Goal: Information Seeking & Learning: Learn about a topic

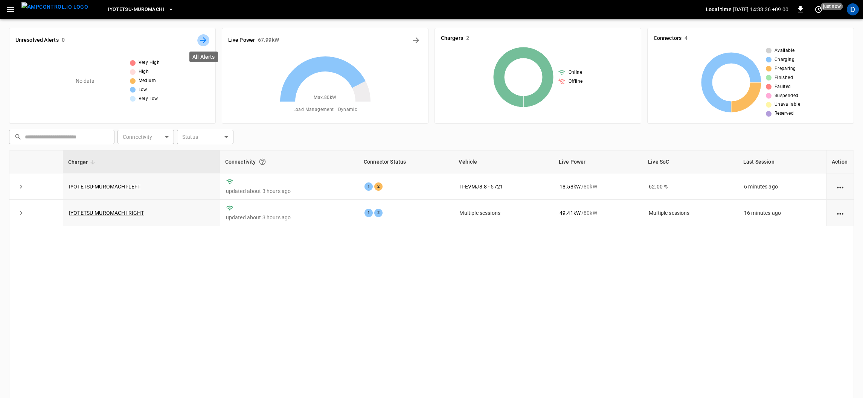
click at [206, 42] on icon "All Alerts" at bounding box center [203, 40] width 9 height 9
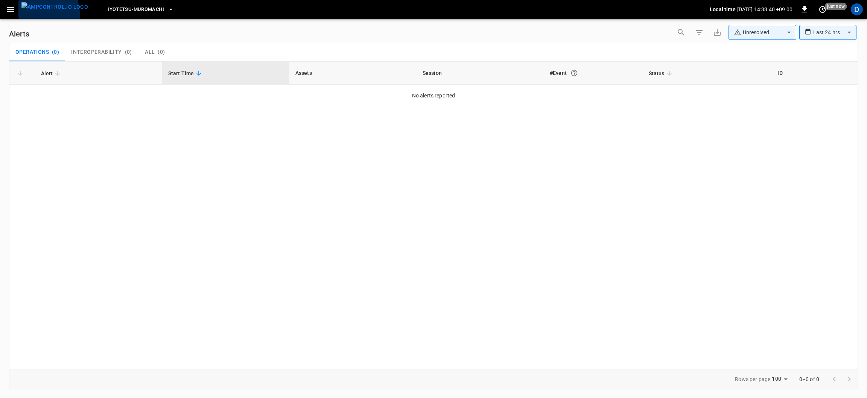
click at [20, 18] on button "menu" at bounding box center [54, 9] width 73 height 19
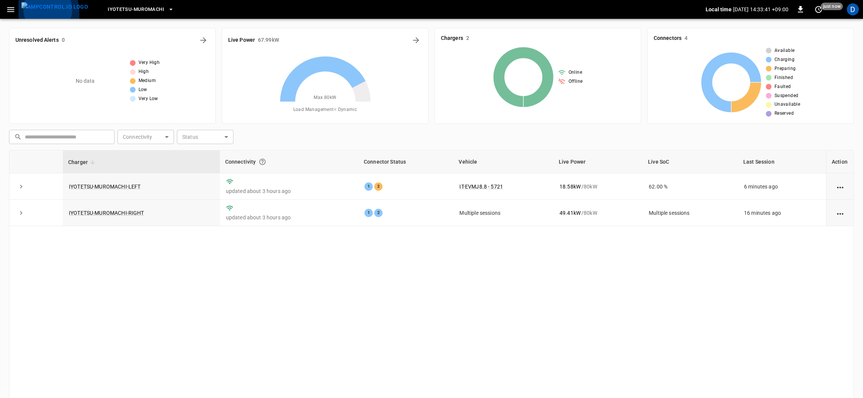
click at [18, 14] on button "menu" at bounding box center [54, 9] width 73 height 19
click at [199, 36] on icon "All Alerts" at bounding box center [203, 40] width 9 height 9
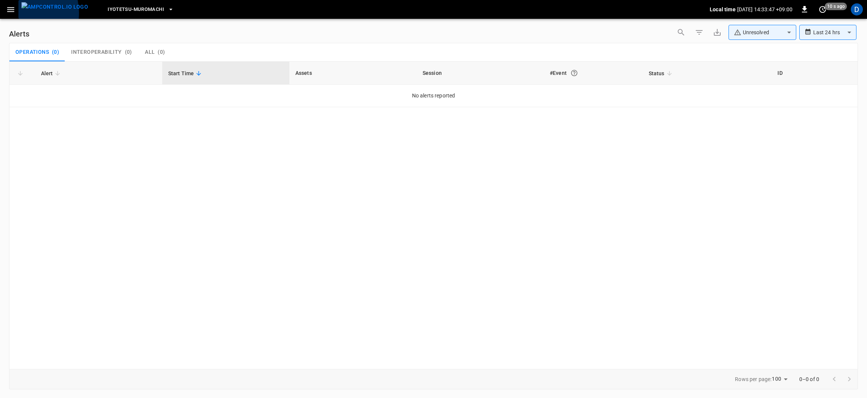
click at [21, 13] on button "menu" at bounding box center [54, 9] width 73 height 19
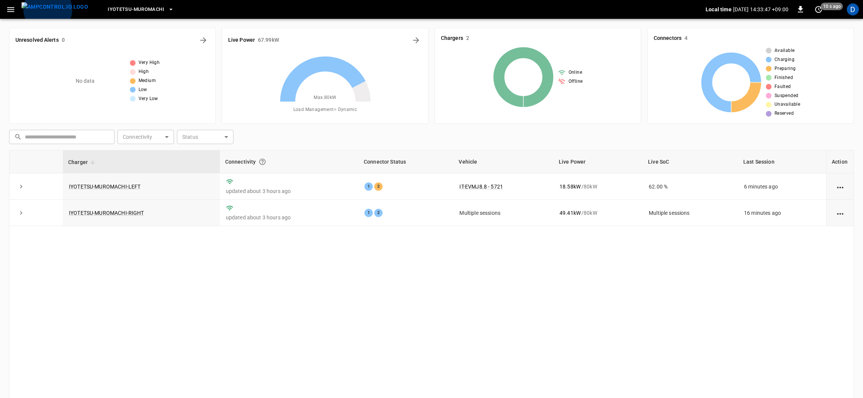
click at [18, 11] on button "menu" at bounding box center [54, 9] width 73 height 19
click at [14, 11] on icon "button" at bounding box center [10, 9] width 7 height 5
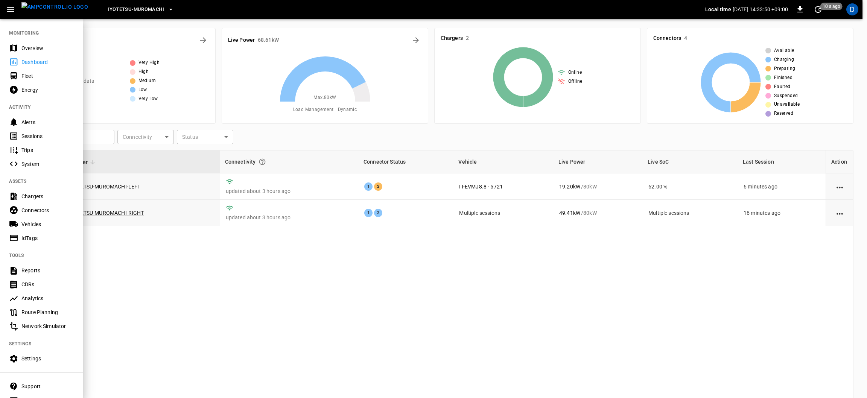
click at [27, 45] on div "Overview" at bounding box center [47, 48] width 52 height 8
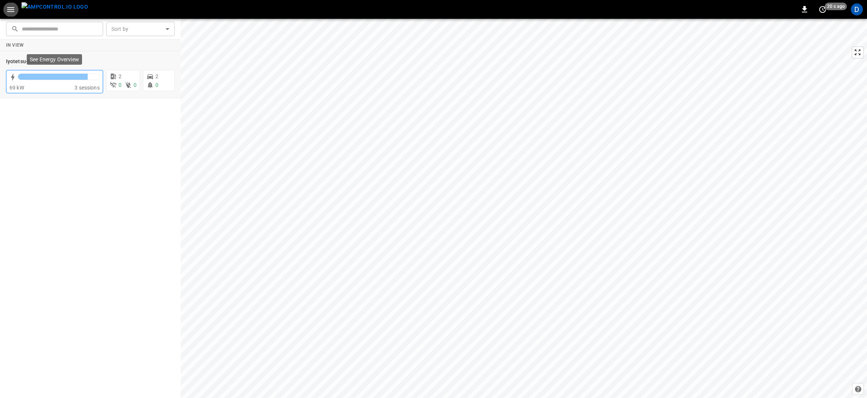
click at [45, 85] on div "69 kW" at bounding box center [41, 88] width 65 height 8
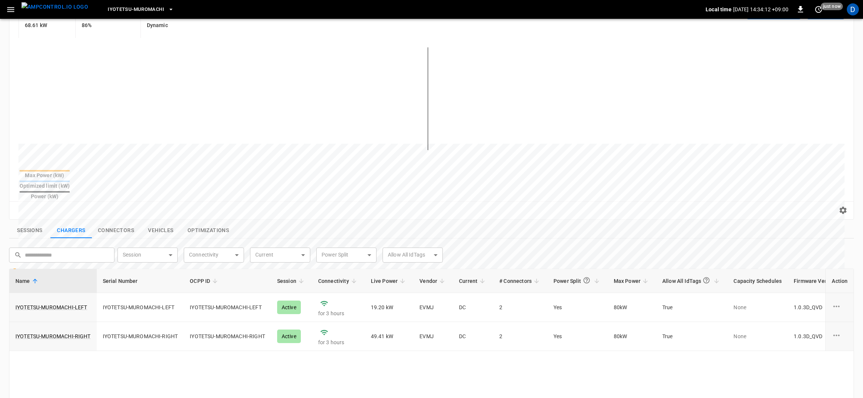
scroll to position [91, 0]
click at [117, 222] on button "Connectors" at bounding box center [116, 230] width 48 height 16
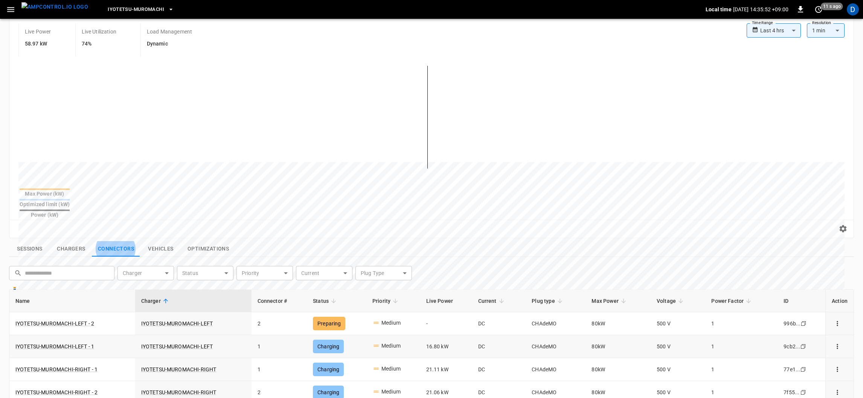
scroll to position [99, 0]
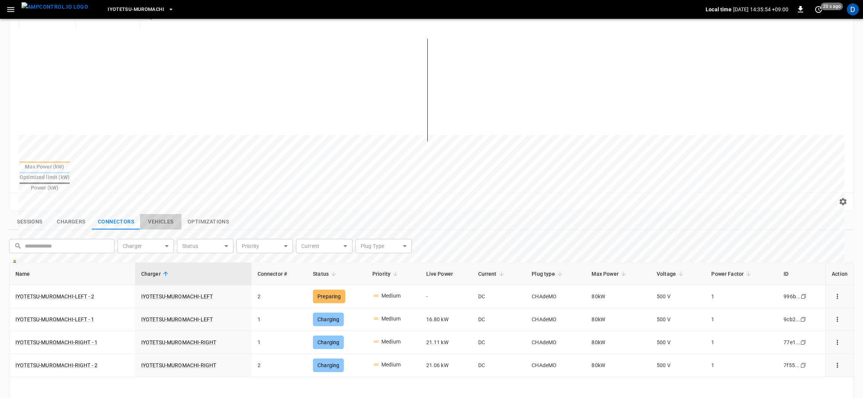
click at [151, 214] on button "Vehicles" at bounding box center [160, 222] width 41 height 16
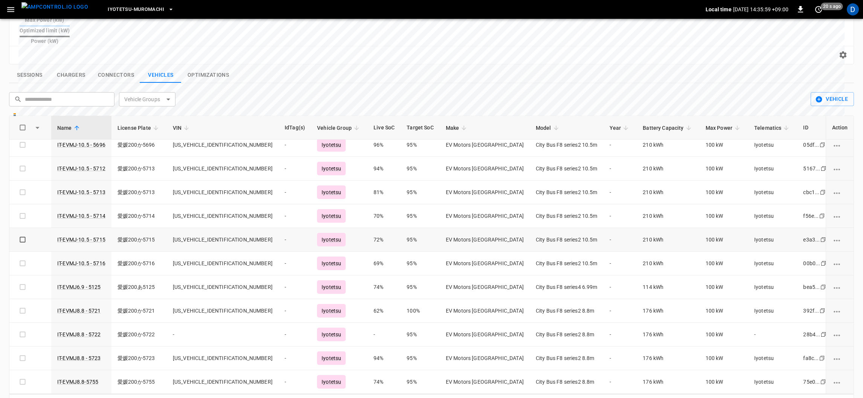
scroll to position [0, 0]
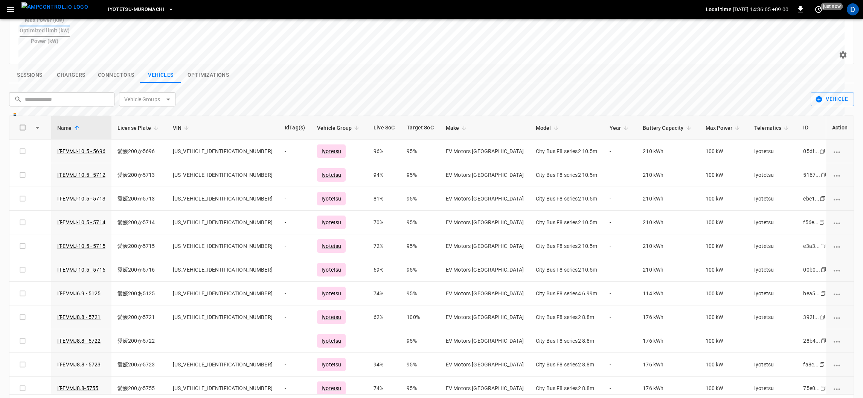
click at [210, 67] on button "Optimizations" at bounding box center [207, 75] width 53 height 16
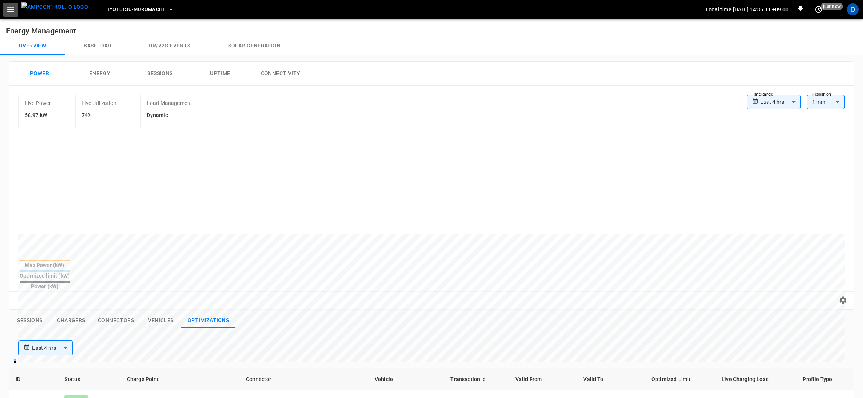
click at [6, 10] on icon "button" at bounding box center [10, 9] width 9 height 9
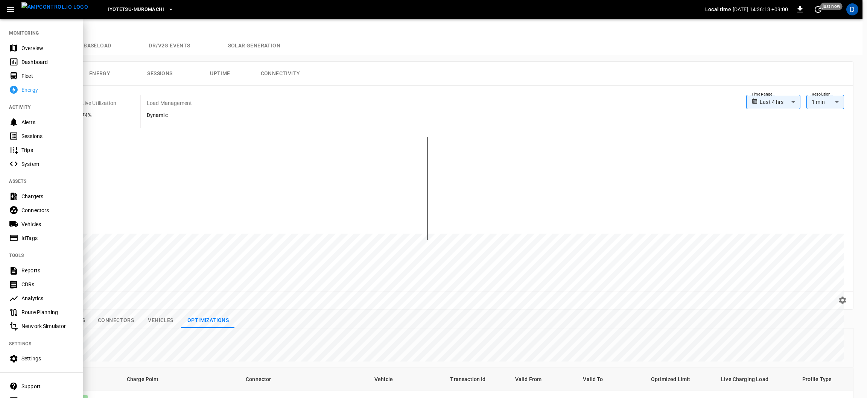
click at [259, 126] on div at bounding box center [433, 199] width 867 height 398
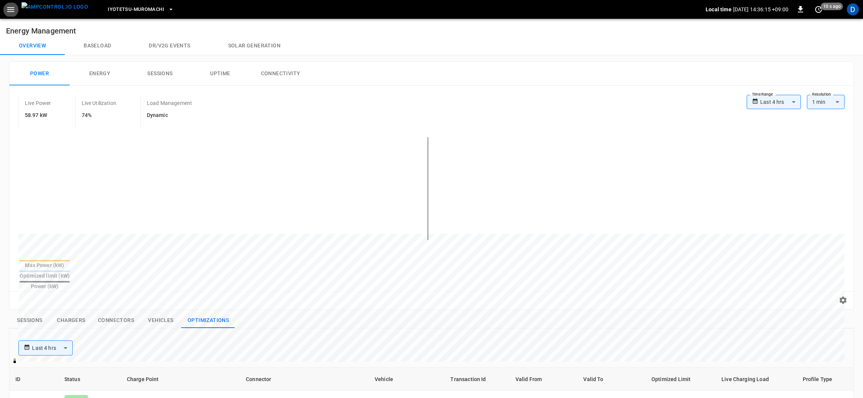
scroll to position [108, 0]
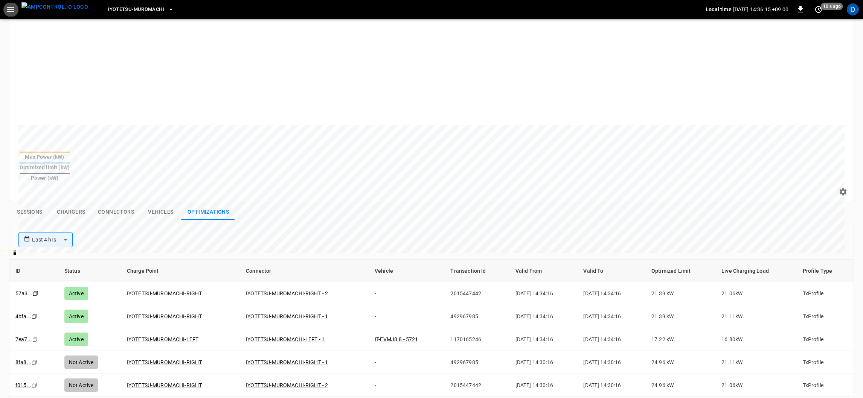
click at [28, 204] on button "Sessions" at bounding box center [29, 212] width 41 height 16
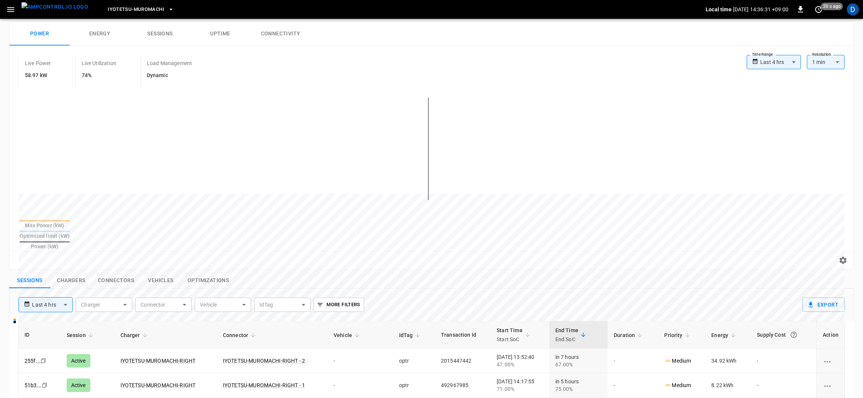
scroll to position [0, 0]
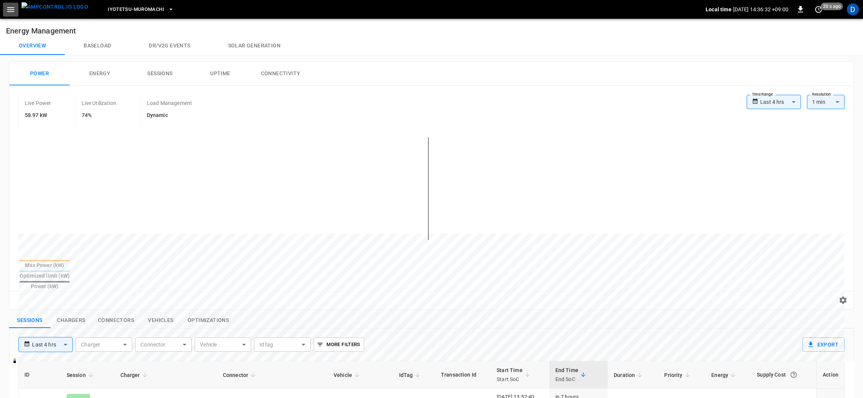
click at [8, 3] on button "button" at bounding box center [10, 10] width 15 height 14
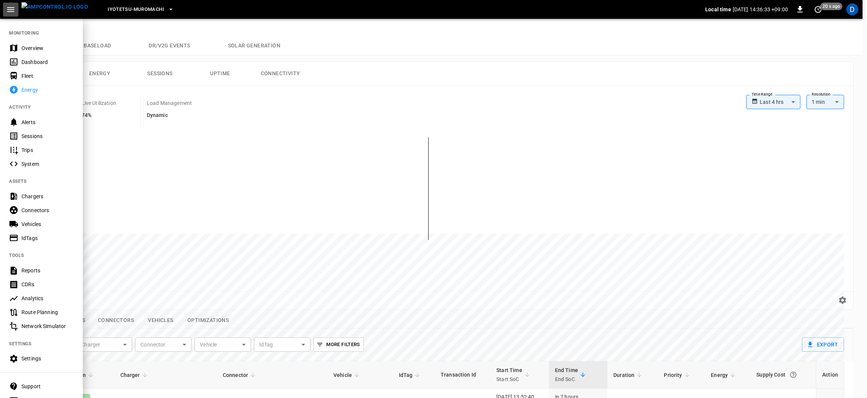
click at [8, 3] on button "button" at bounding box center [10, 10] width 15 height 14
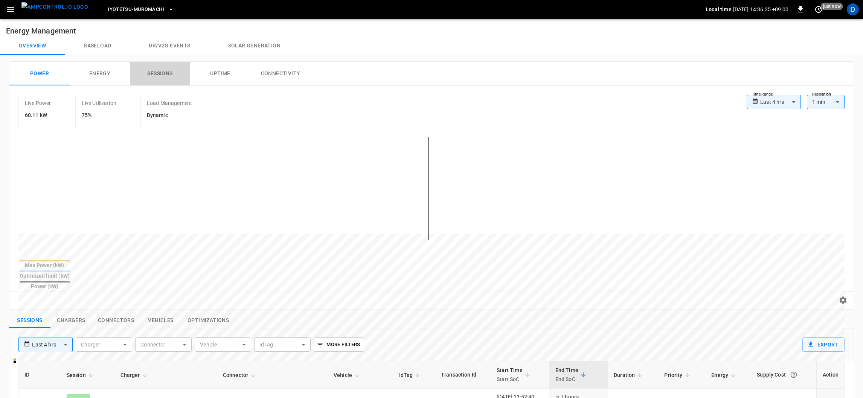
drag, startPoint x: 94, startPoint y: 81, endPoint x: 155, endPoint y: 75, distance: 61.3
click at [155, 75] on button "Sessions" at bounding box center [160, 74] width 60 height 24
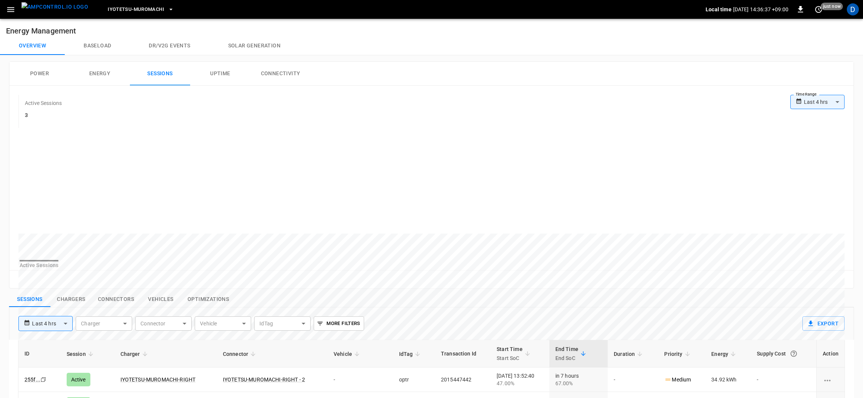
click at [44, 69] on button "Power" at bounding box center [39, 74] width 60 height 24
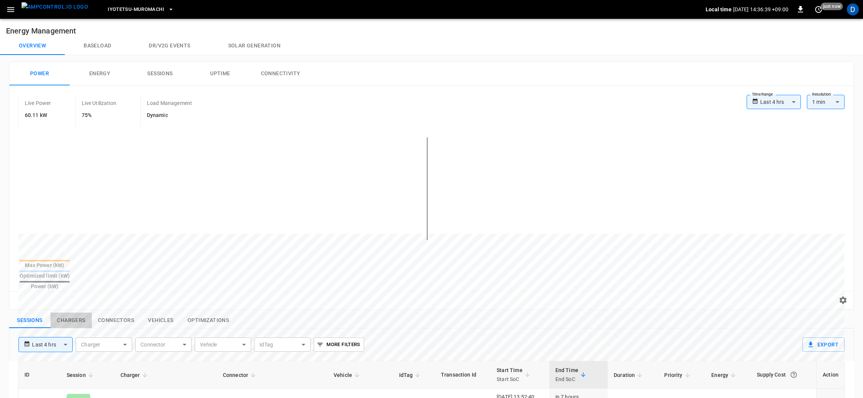
click at [75, 313] on button "Chargers" at bounding box center [70, 321] width 41 height 16
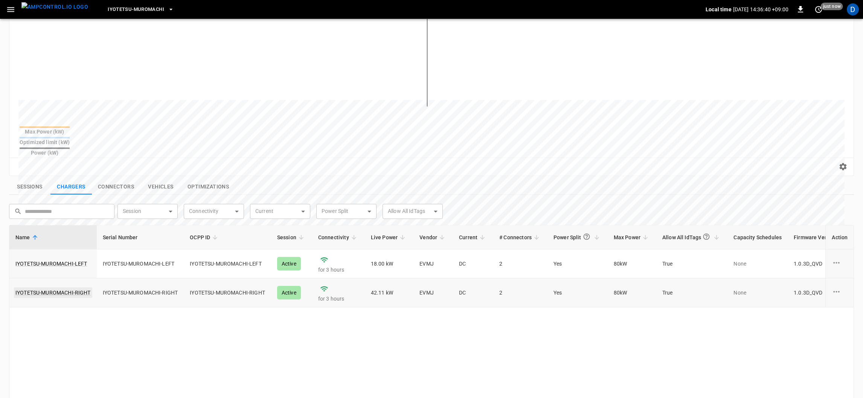
scroll to position [135, 0]
click at [62, 257] on link "IYOTETSU-MUROMACHI-LEFT" at bounding box center [51, 262] width 75 height 11
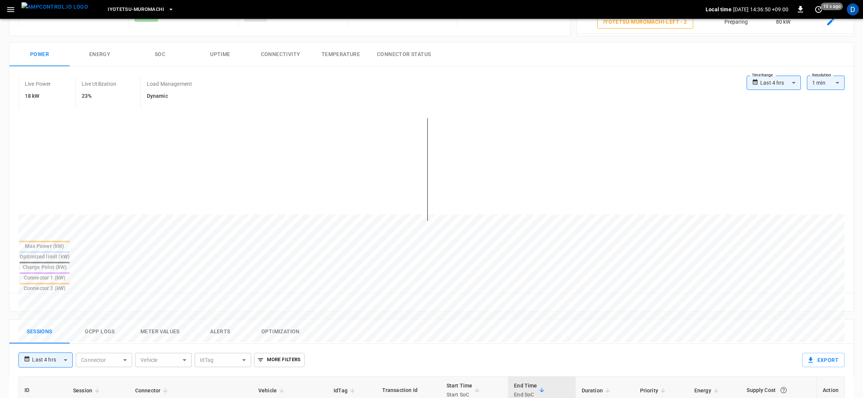
scroll to position [94, 0]
click at [154, 56] on button "SOC" at bounding box center [160, 55] width 60 height 24
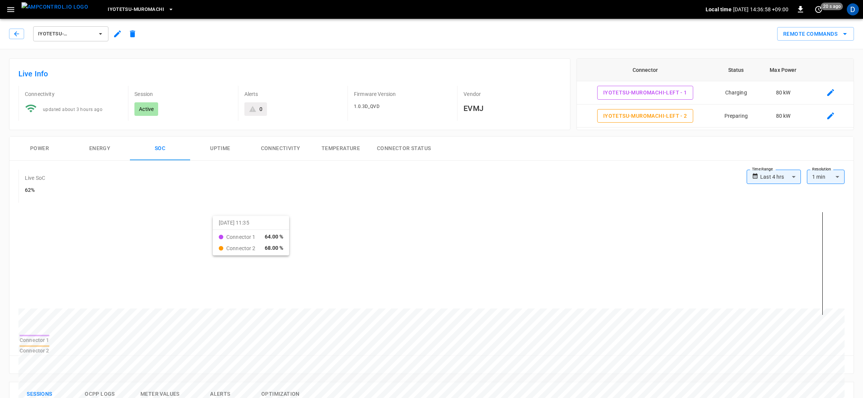
scroll to position [0, 0]
click at [9, 9] on icon "button" at bounding box center [10, 9] width 7 height 5
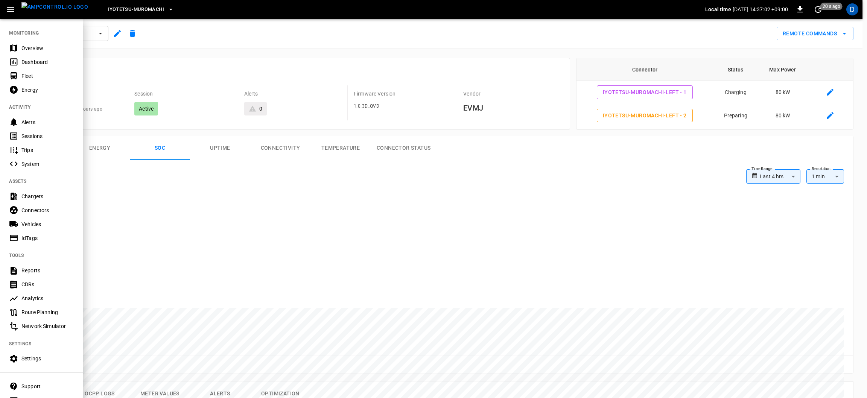
click at [231, 22] on div at bounding box center [433, 199] width 867 height 398
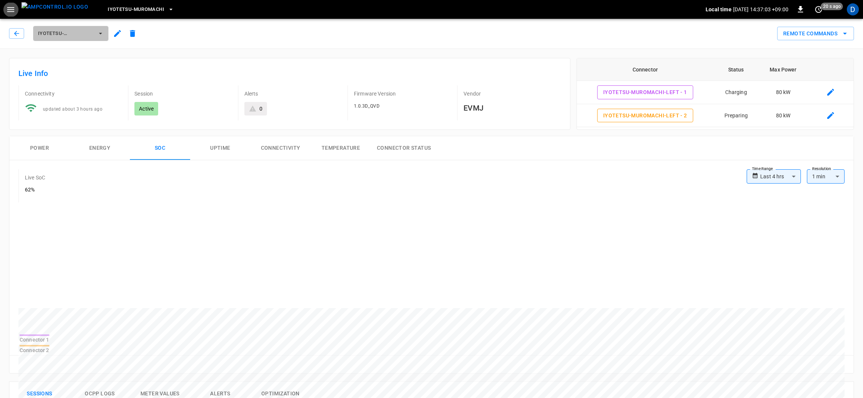
click at [81, 28] on button "IYOTETSU-MUROMACHI-LEFT" at bounding box center [70, 33] width 75 height 15
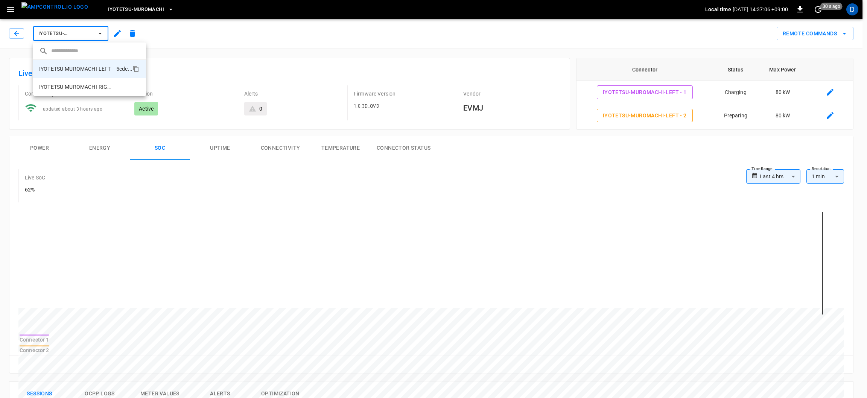
click at [85, 33] on div at bounding box center [433, 199] width 867 height 398
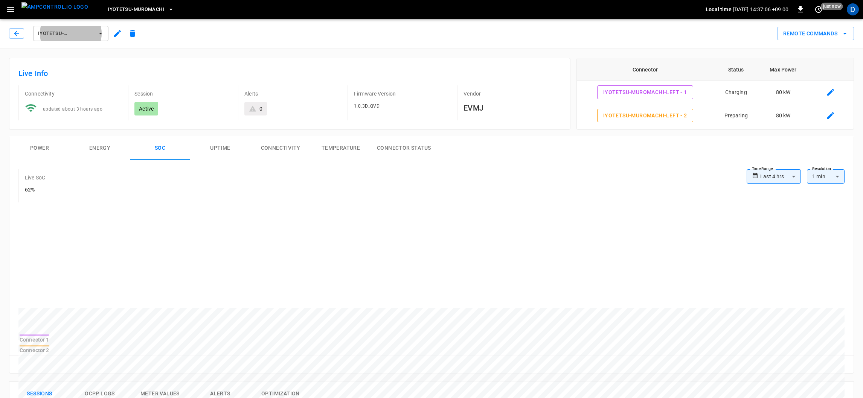
click at [85, 33] on span "IYOTETSU-MUROMACHI-LEFT" at bounding box center [66, 33] width 56 height 9
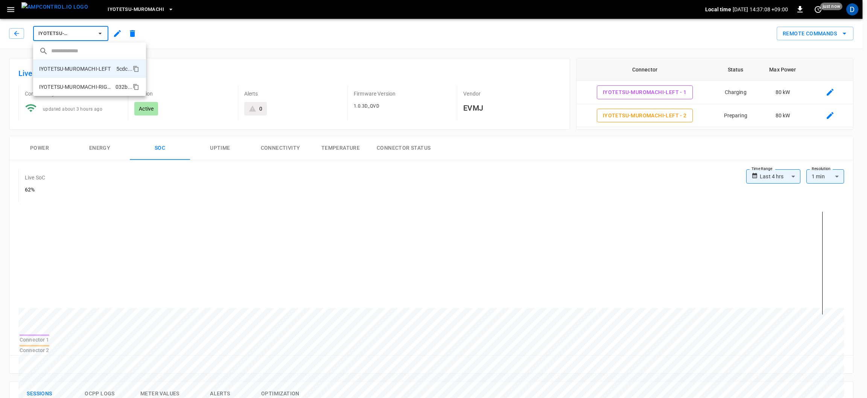
click at [87, 87] on p "IYOTETSU-MUROMACHI-RIGHT" at bounding box center [75, 87] width 73 height 8
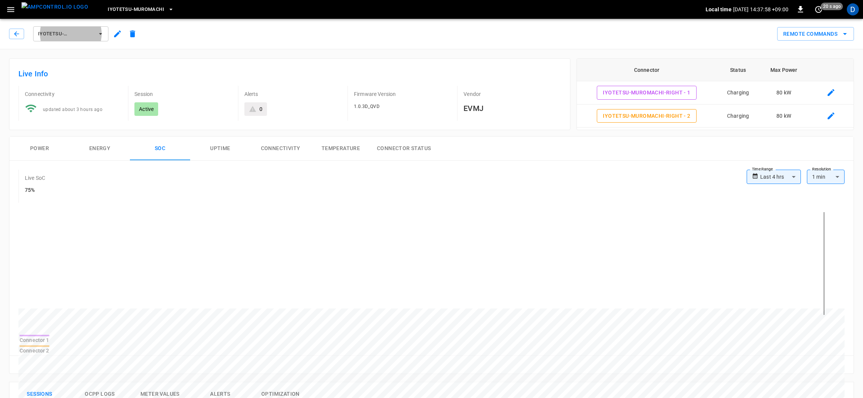
click at [100, 37] on icon "button" at bounding box center [101, 34] width 8 height 8
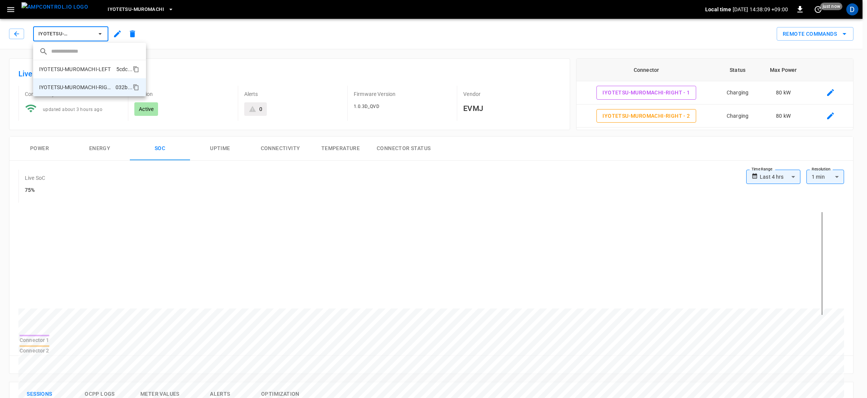
click at [85, 69] on p "IYOTETSU-MUROMACHI-LEFT" at bounding box center [75, 69] width 72 height 8
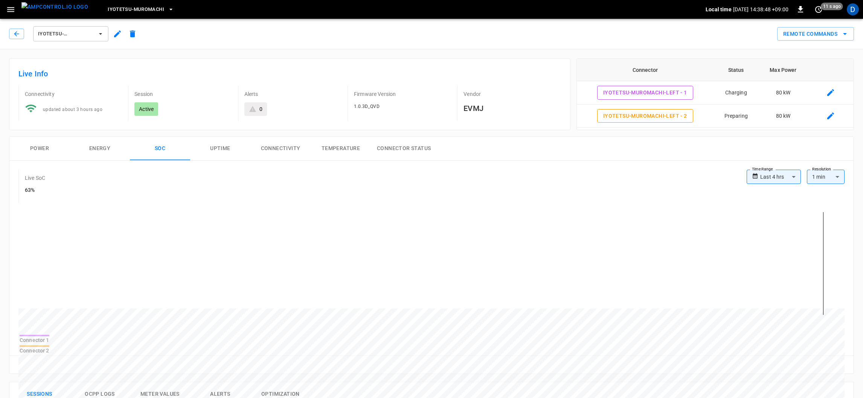
click at [84, 41] on div "IYOTETSU-MUROMACHI-LEFT" at bounding box center [71, 34] width 78 height 18
click at [91, 34] on span "IYOTETSU-MUROMACHI-LEFT" at bounding box center [66, 34] width 56 height 9
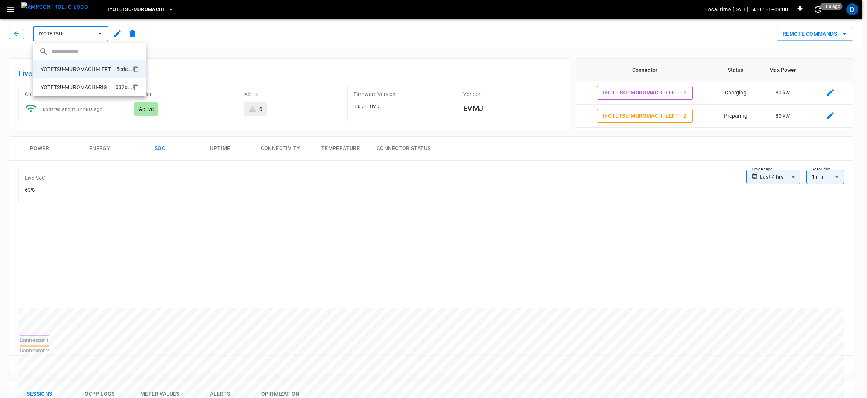
click at [82, 86] on p "IYOTETSU-MUROMACHI-RIGHT" at bounding box center [75, 88] width 73 height 8
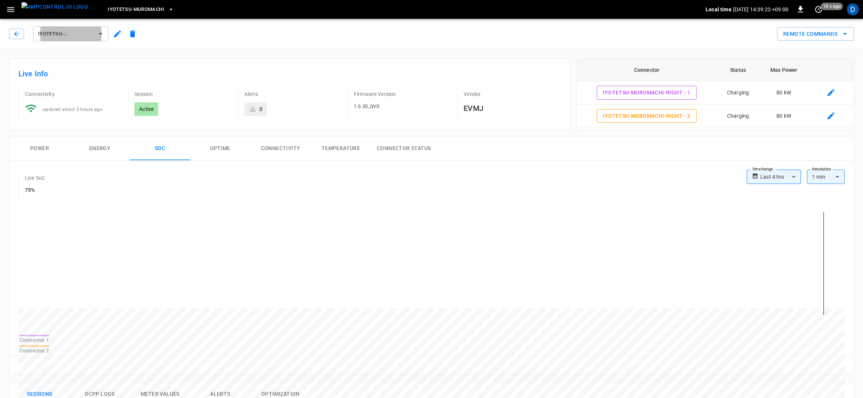
click at [8, 11] on div "Iyotetsu-Muromachi Local time 2025-09-04 14:39:23 +09:00 0 10 s ago D" at bounding box center [431, 9] width 863 height 19
click at [8, 11] on icon "button" at bounding box center [10, 9] width 7 height 5
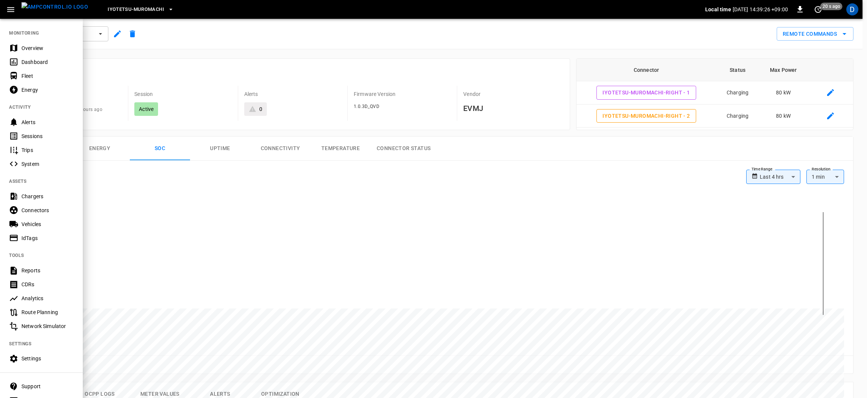
click at [31, 50] on div "Overview" at bounding box center [47, 48] width 52 height 8
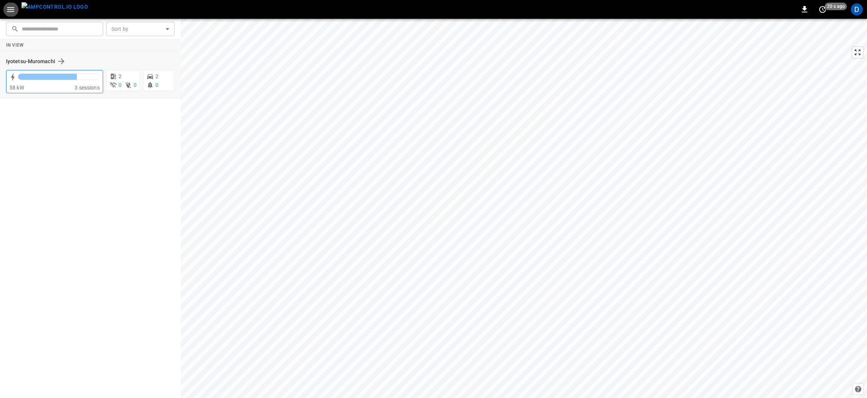
click at [47, 79] on div at bounding box center [47, 77] width 59 height 6
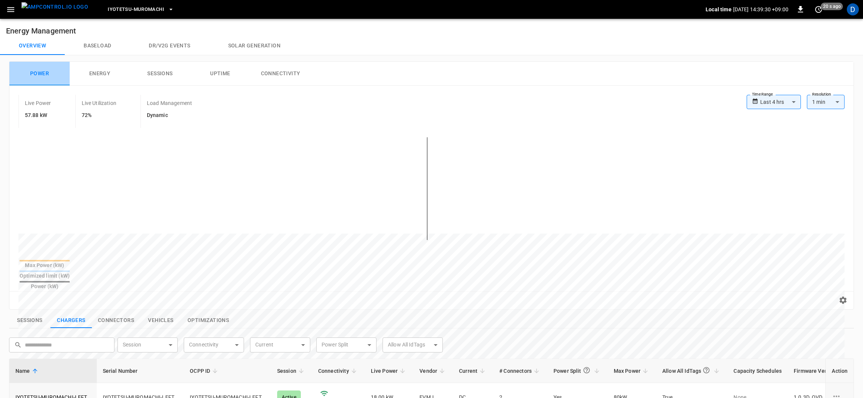
click at [47, 79] on button "Power" at bounding box center [39, 74] width 60 height 24
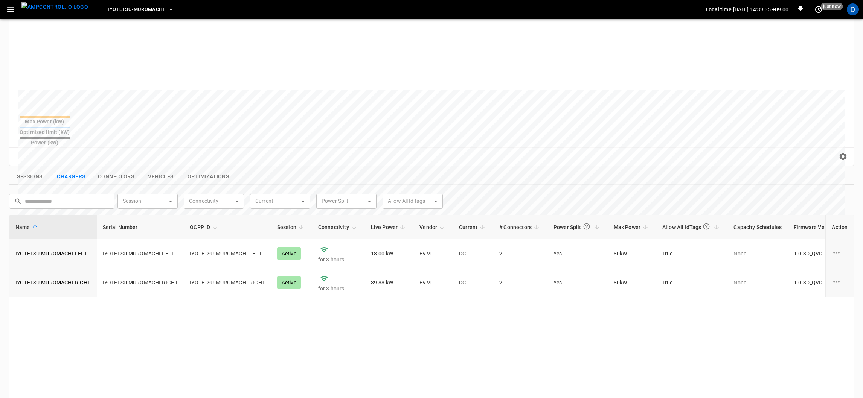
scroll to position [146, 0]
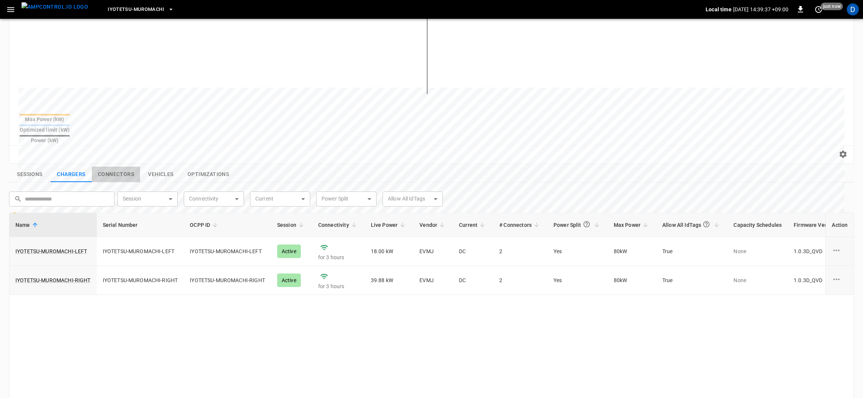
click at [114, 167] on button "Connectors" at bounding box center [116, 175] width 48 height 16
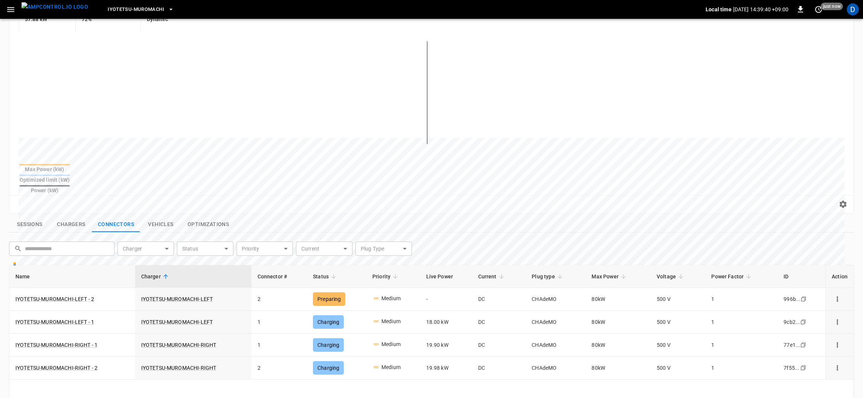
scroll to position [94, 0]
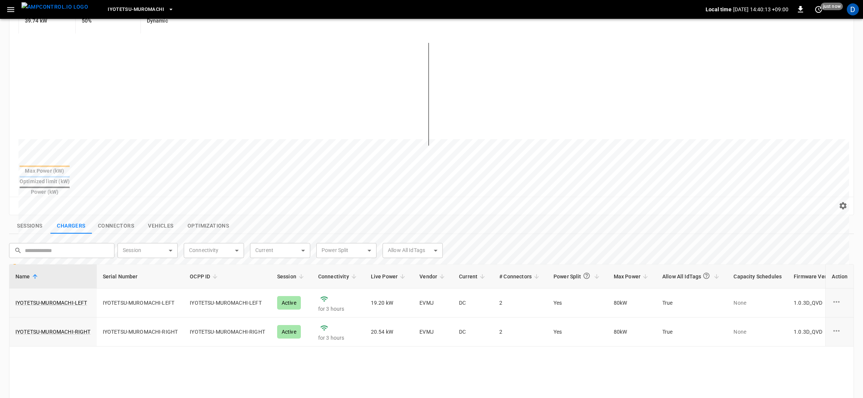
scroll to position [99, 0]
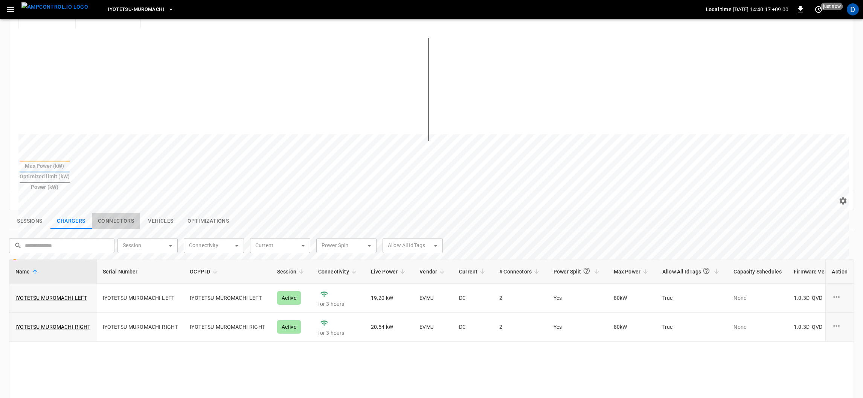
click at [118, 213] on button "Connectors" at bounding box center [116, 221] width 48 height 16
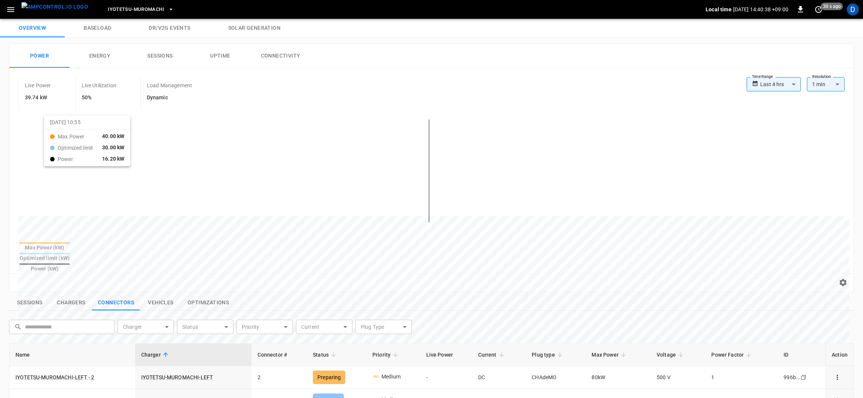
scroll to position [0, 0]
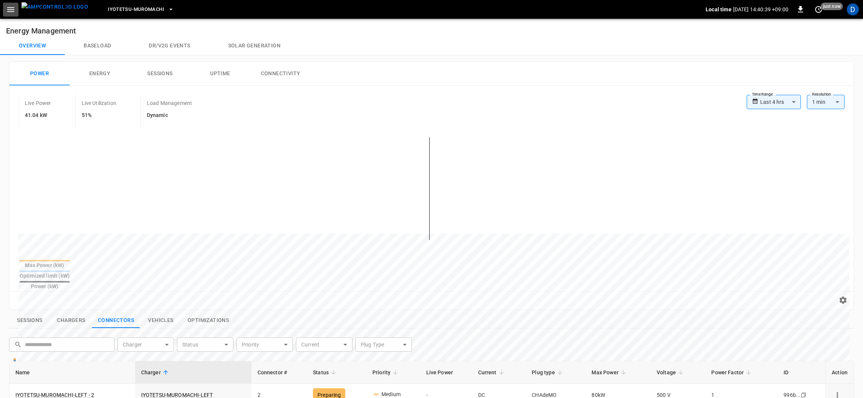
click at [9, 9] on icon "button" at bounding box center [10, 9] width 9 height 9
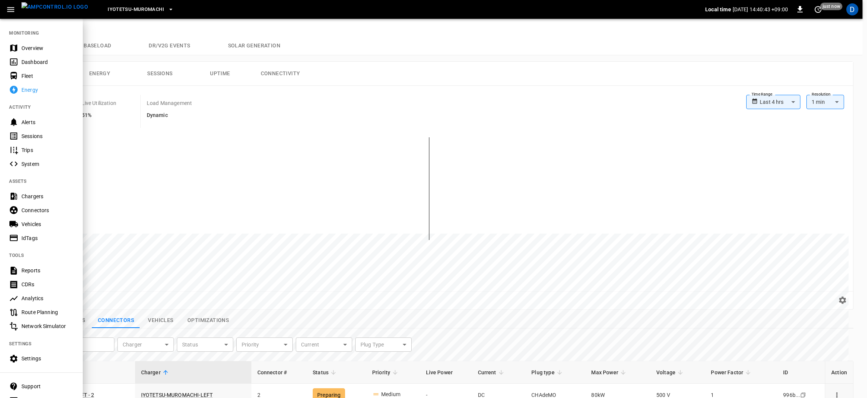
click at [26, 47] on div "Overview" at bounding box center [47, 48] width 52 height 8
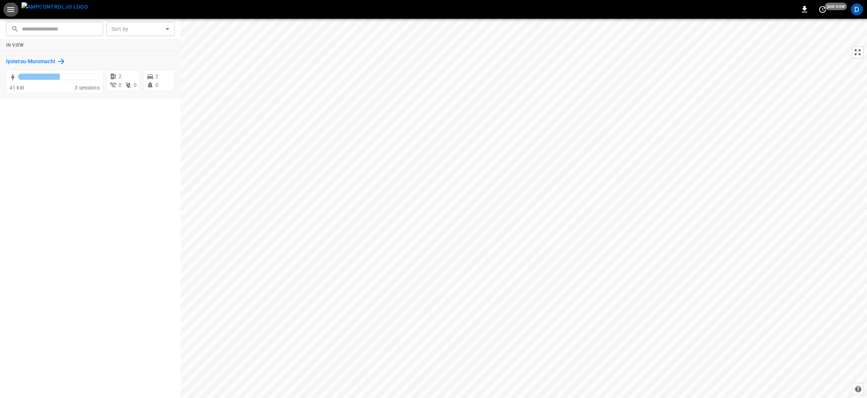
click at [31, 64] on h6 "Iyotetsu-Muromachi" at bounding box center [30, 62] width 49 height 8
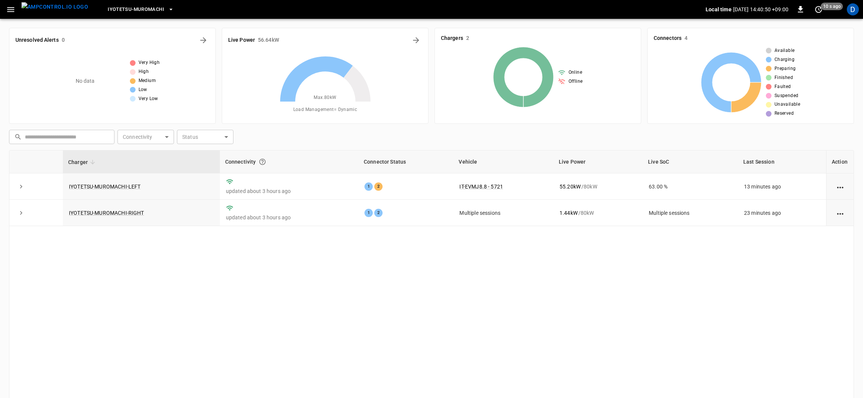
click at [208, 33] on div "Unresolved Alerts 0 No data Very High High Medium Low Very Low" at bounding box center [112, 76] width 207 height 96
click at [202, 43] on icon "All Alerts" at bounding box center [203, 40] width 9 height 9
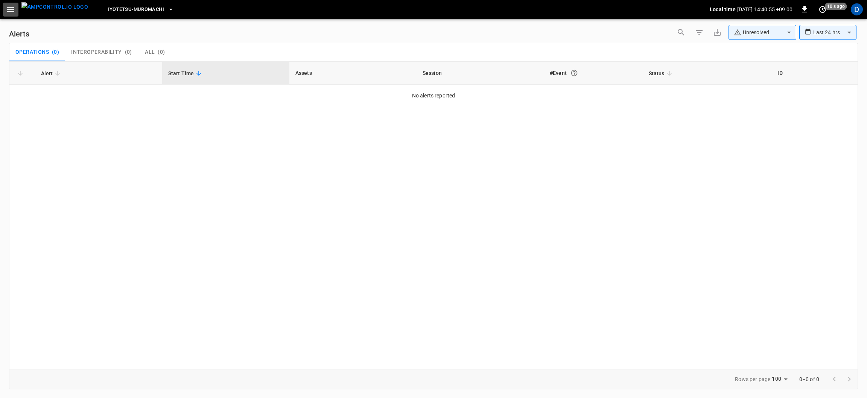
click at [15, 8] on button "button" at bounding box center [10, 10] width 15 height 14
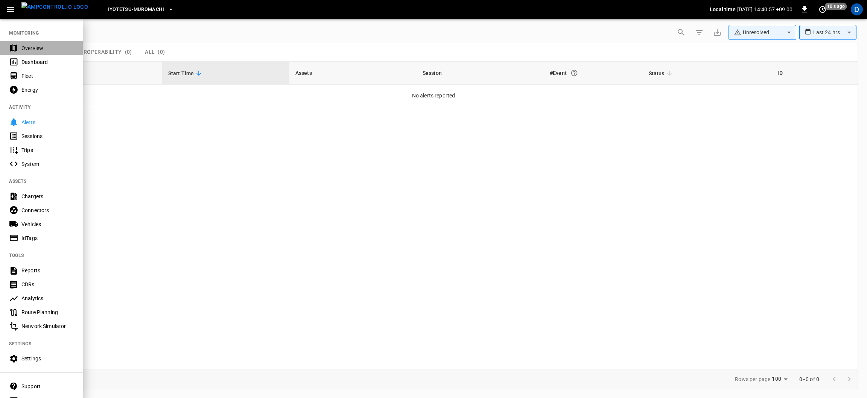
click at [35, 44] on div "Overview" at bounding box center [41, 48] width 83 height 14
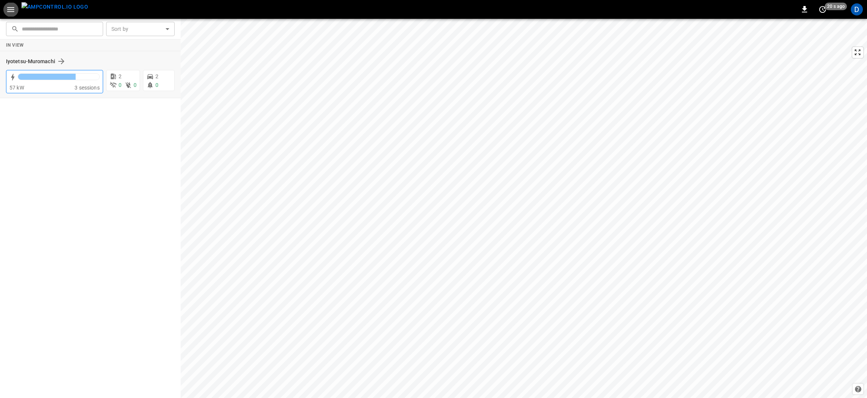
click at [52, 83] on div at bounding box center [59, 78] width 82 height 11
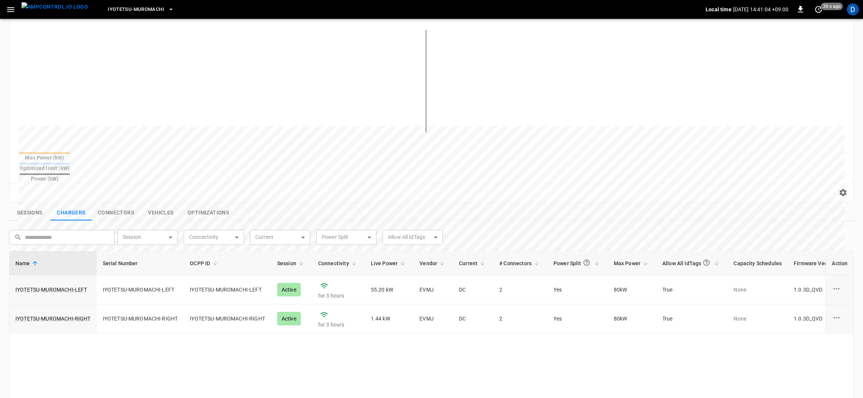
scroll to position [137, 0]
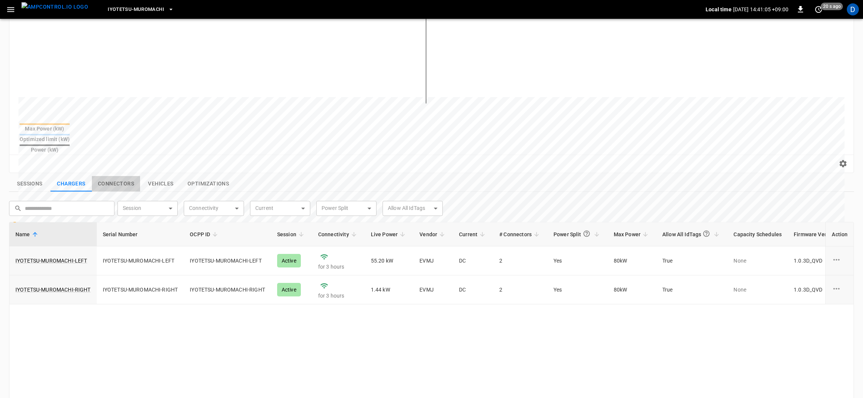
click at [126, 176] on button "Connectors" at bounding box center [116, 184] width 48 height 16
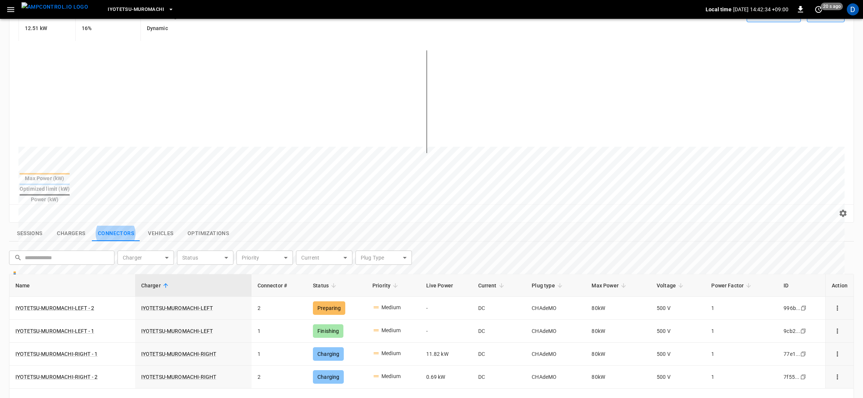
scroll to position [0, 0]
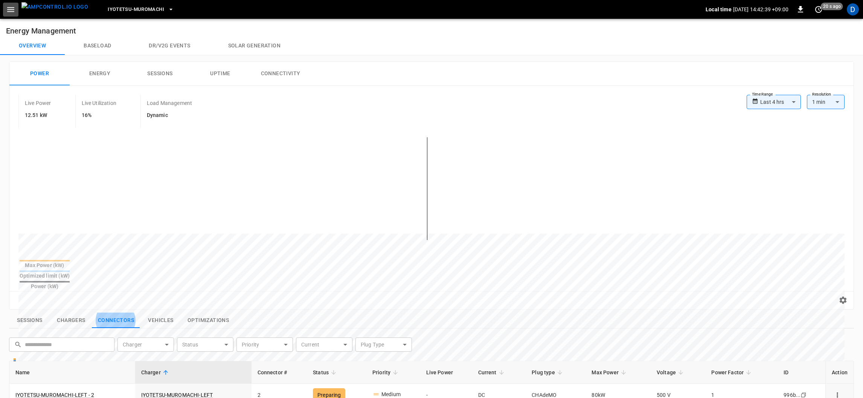
click at [6, 8] on icon "button" at bounding box center [10, 9] width 9 height 9
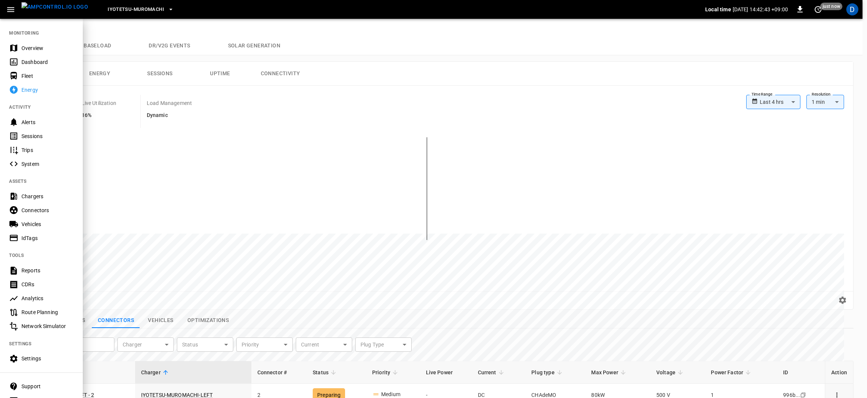
click at [148, 74] on div at bounding box center [433, 199] width 867 height 398
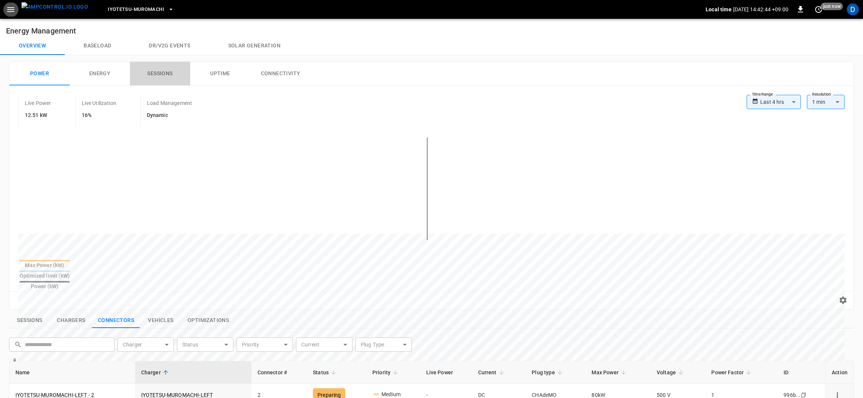
click at [147, 74] on button "Sessions" at bounding box center [160, 74] width 60 height 24
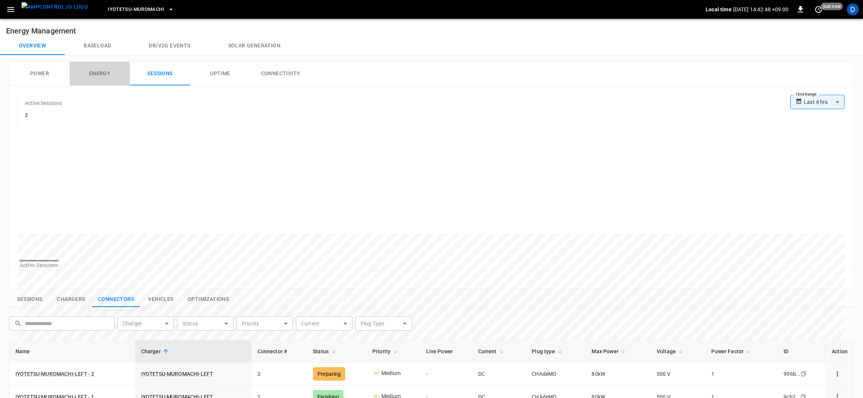
click at [111, 68] on button "Energy" at bounding box center [100, 74] width 60 height 24
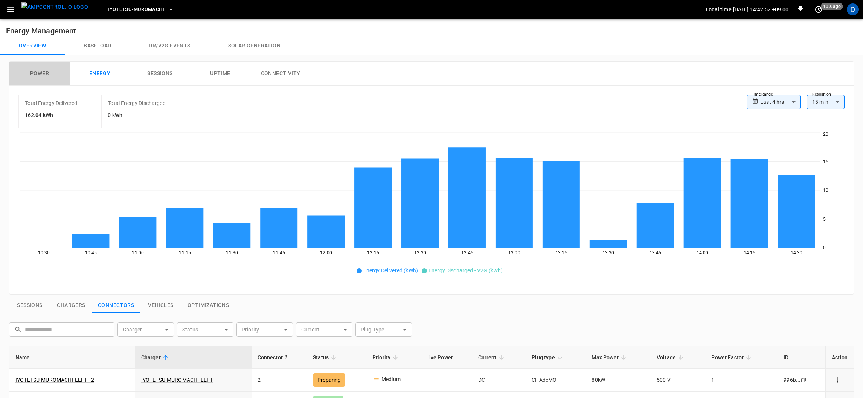
click at [40, 64] on button "Power" at bounding box center [39, 74] width 60 height 24
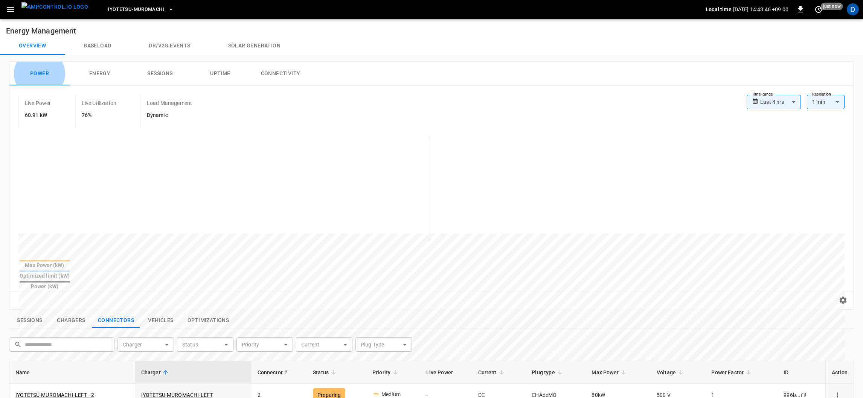
click at [40, 64] on button "Power" at bounding box center [39, 74] width 60 height 24
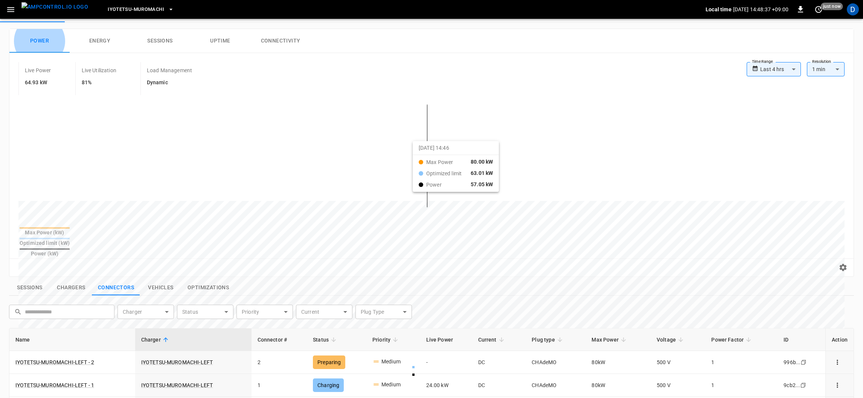
scroll to position [42, 0]
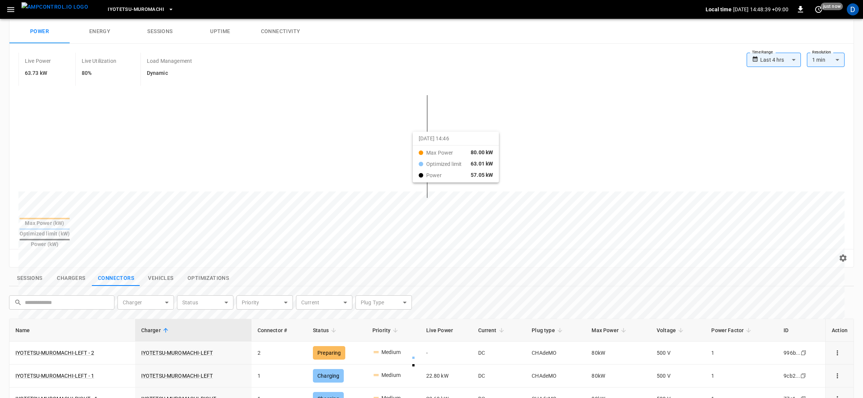
drag, startPoint x: 422, startPoint y: 163, endPoint x: 480, endPoint y: 274, distance: 125.2
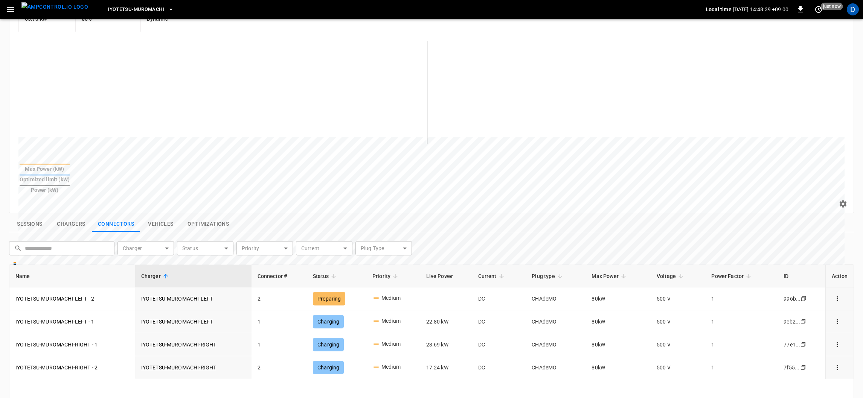
scroll to position [104, 0]
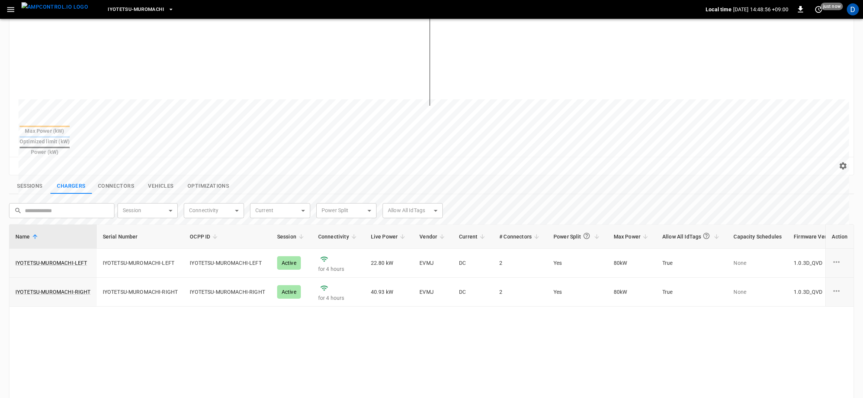
scroll to position [137, 0]
click at [121, 176] on button "Connectors" at bounding box center [116, 184] width 48 height 16
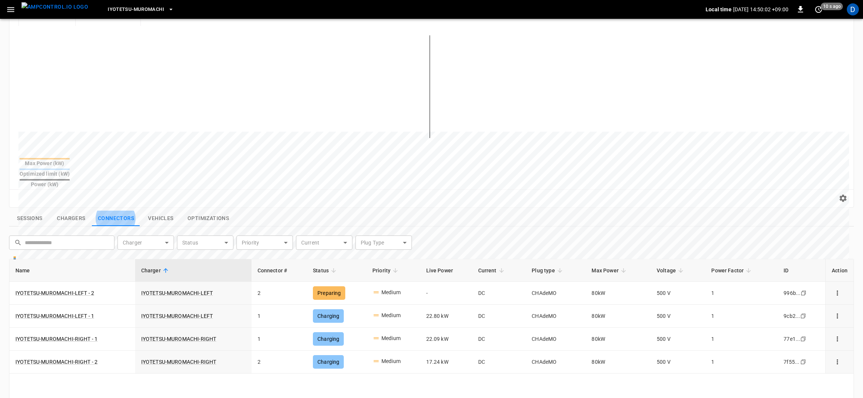
scroll to position [107, 0]
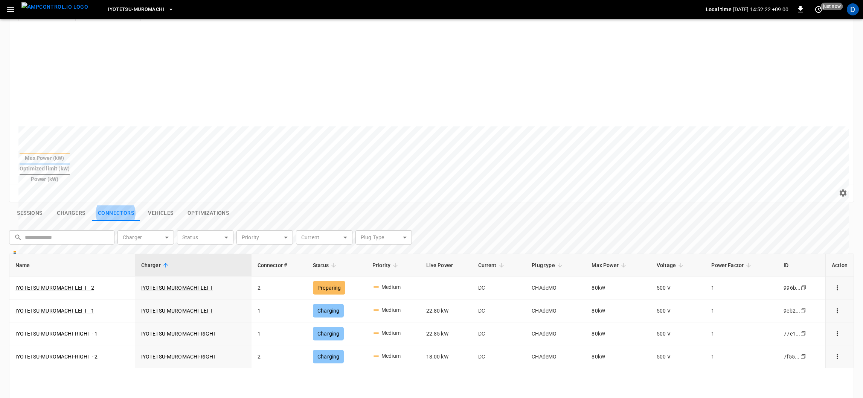
click at [435, 236] on div "​ ​ Charger ​ Charger Status ​ Status Priority ​ Priority Current ​ Current Plu…" at bounding box center [431, 390] width 845 height 326
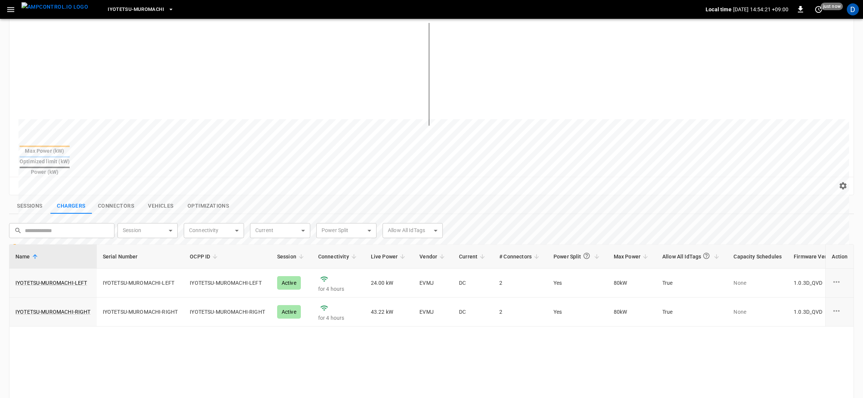
scroll to position [138, 0]
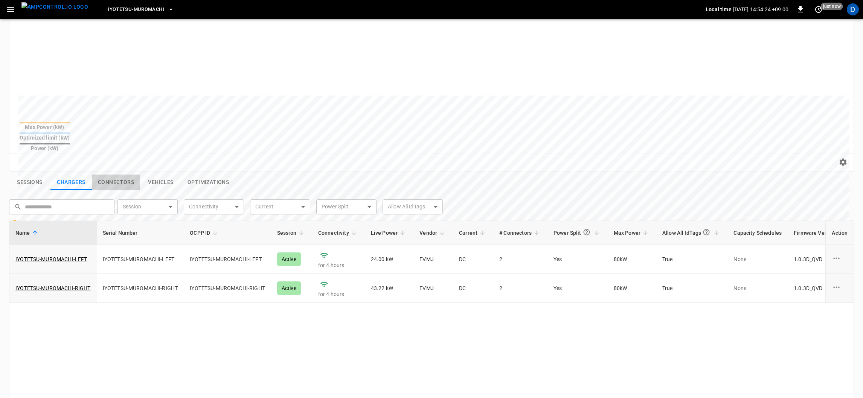
click at [107, 175] on button "Connectors" at bounding box center [116, 183] width 48 height 16
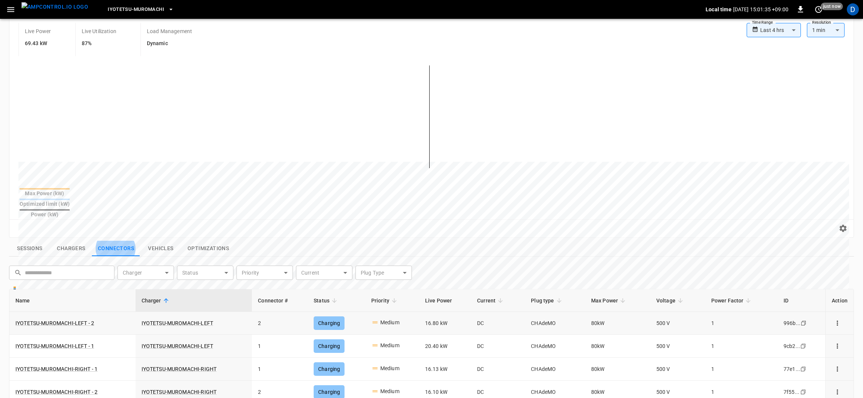
scroll to position [97, 0]
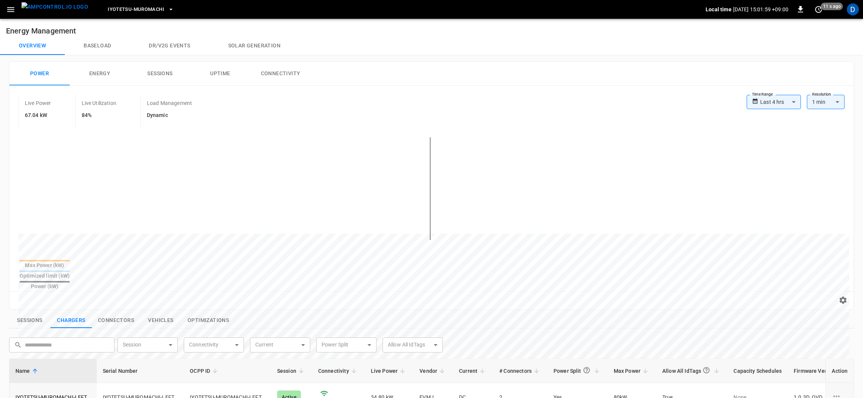
scroll to position [139, 0]
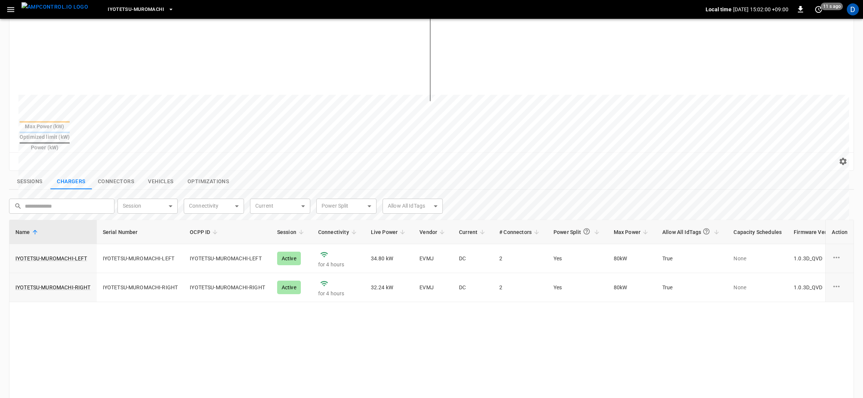
click at [107, 174] on button "Connectors" at bounding box center [116, 182] width 48 height 16
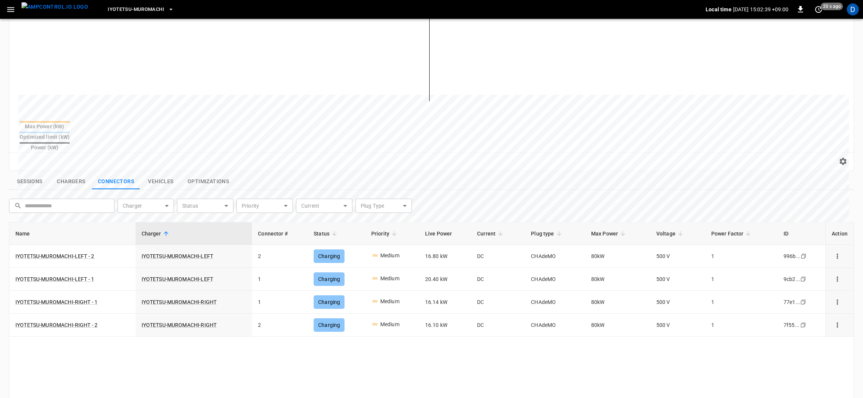
click at [79, 174] on button "Chargers" at bounding box center [70, 182] width 41 height 16
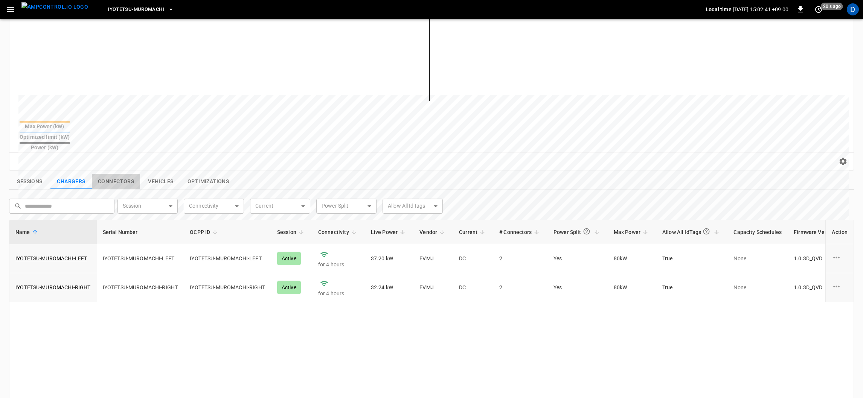
click at [110, 174] on button "Connectors" at bounding box center [116, 182] width 48 height 16
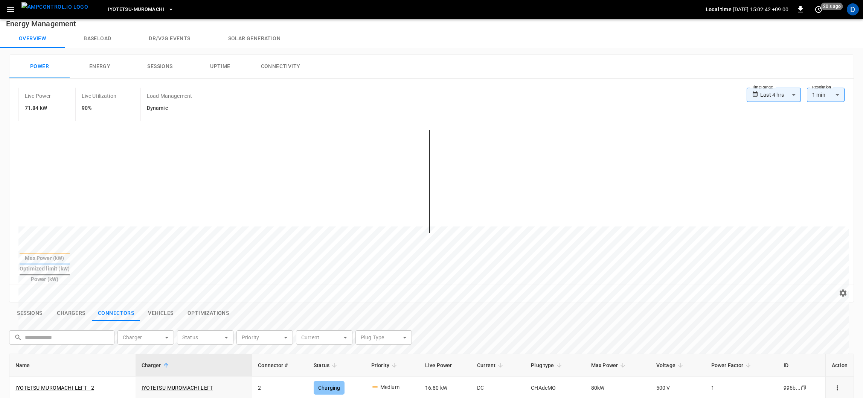
scroll to position [0, 0]
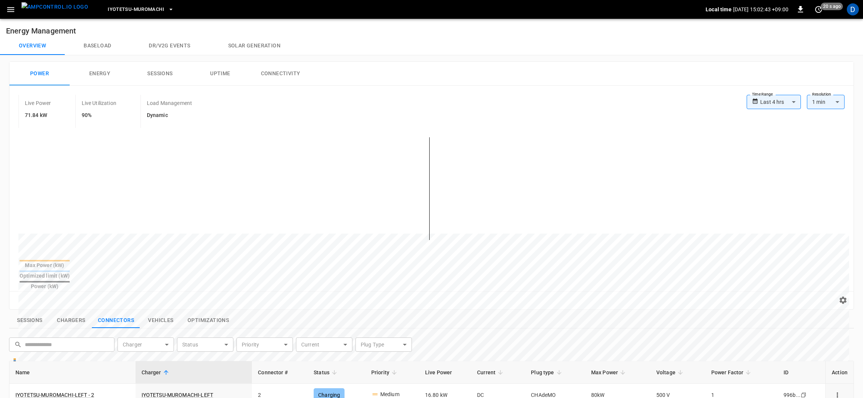
click at [73, 313] on button "Chargers" at bounding box center [70, 321] width 41 height 16
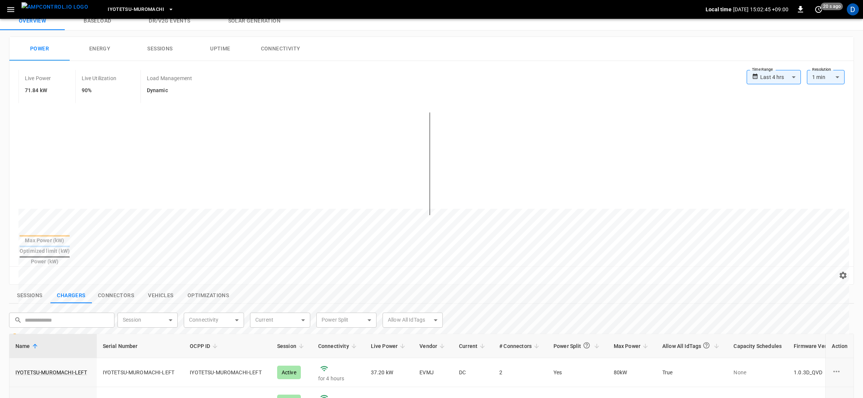
scroll to position [30, 0]
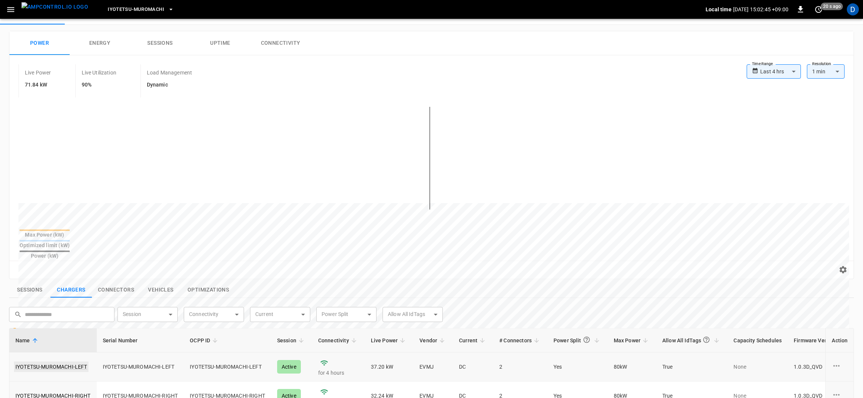
click at [61, 362] on link "IYOTETSU-MUROMACHI-LEFT" at bounding box center [51, 367] width 75 height 11
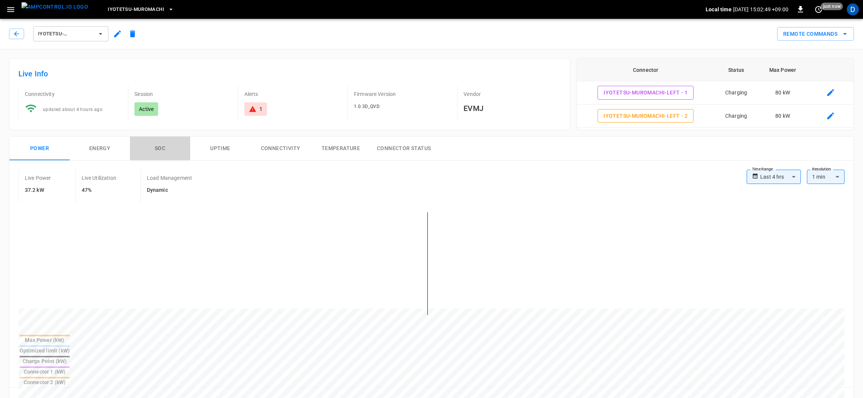
click at [164, 154] on button "SOC" at bounding box center [160, 149] width 60 height 24
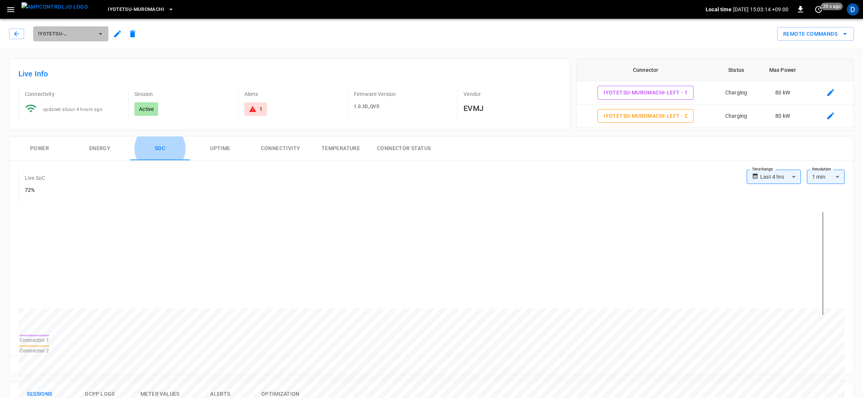
click at [85, 33] on span "IYOTETSU-MUROMACHI-LEFT" at bounding box center [66, 34] width 56 height 9
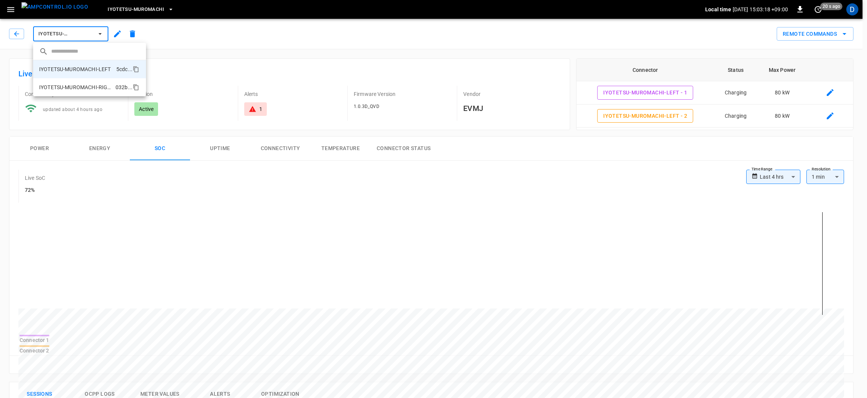
click at [80, 87] on p "IYOTETSU-MUROMACHI-RIGHT" at bounding box center [75, 88] width 73 height 8
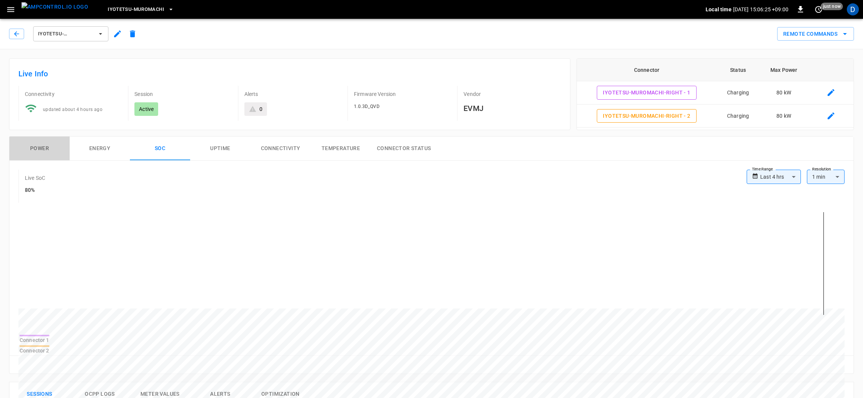
click at [53, 148] on button "Power" at bounding box center [39, 149] width 60 height 24
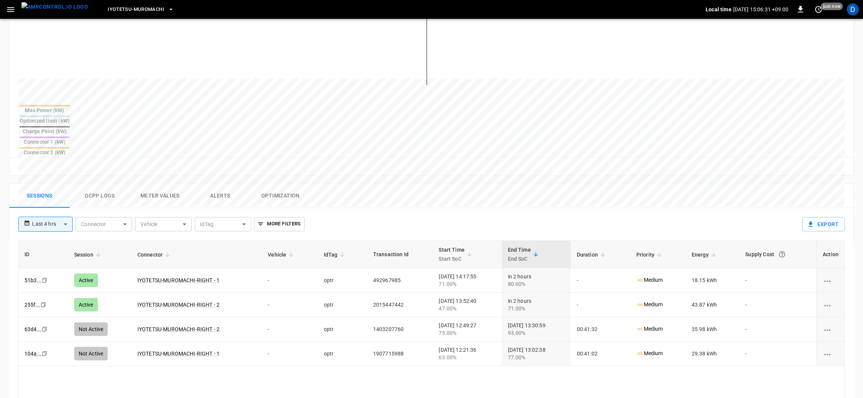
scroll to position [231, 0]
click at [164, 183] on button "Meter Values" at bounding box center [160, 195] width 60 height 24
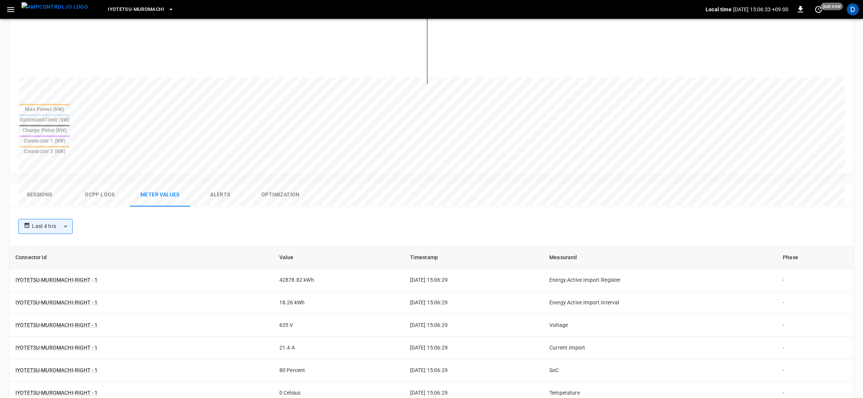
click at [101, 183] on button "Ocpp logs" at bounding box center [100, 195] width 60 height 24
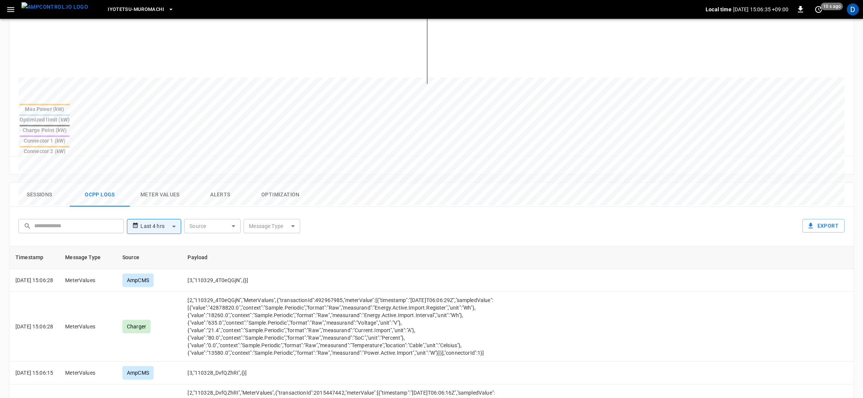
click at [206, 183] on button "Alerts" at bounding box center [220, 195] width 60 height 24
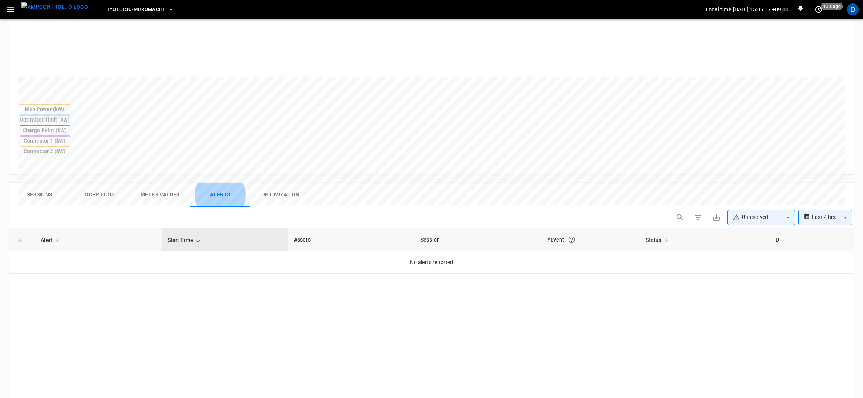
scroll to position [312, 0]
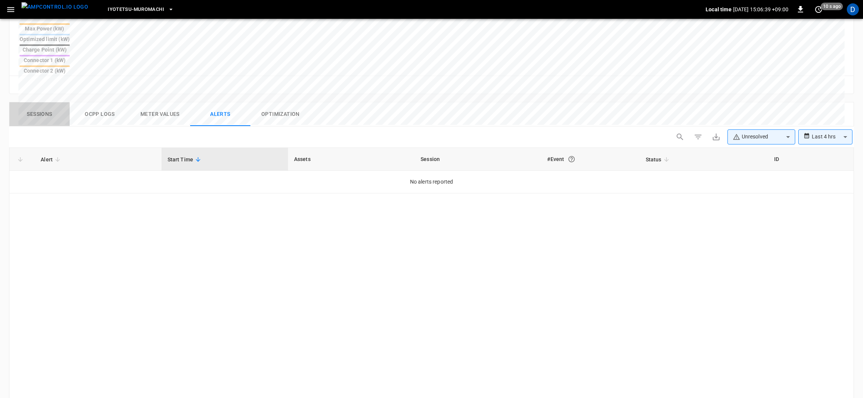
click at [47, 102] on button "Sessions" at bounding box center [39, 114] width 60 height 24
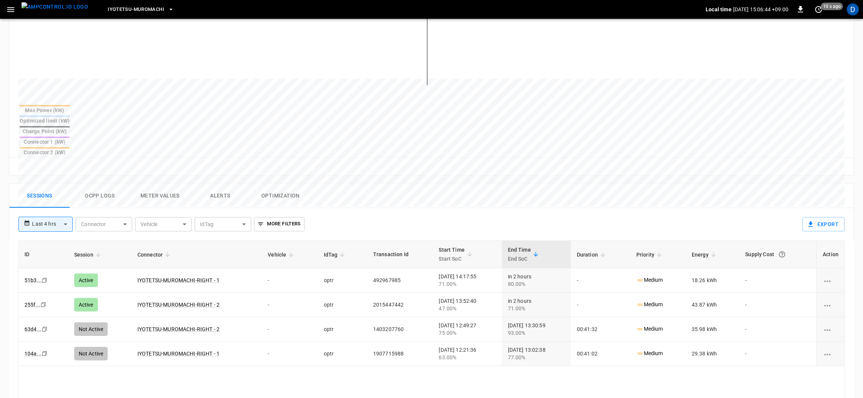
scroll to position [231, 0]
click at [71, 110] on table "Max Power (kW) Optimized limit (kW) Charge Point (kW) Connector 1 (kW) Connecto…" at bounding box center [44, 129] width 52 height 53
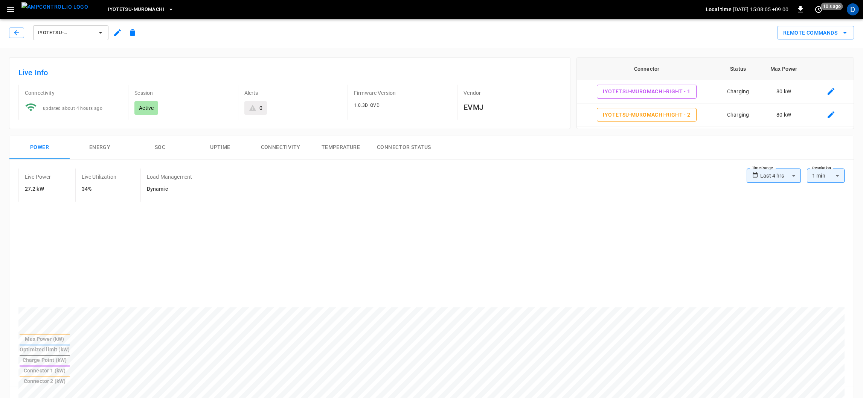
scroll to position [0, 0]
click at [158, 148] on button "SOC" at bounding box center [160, 149] width 60 height 24
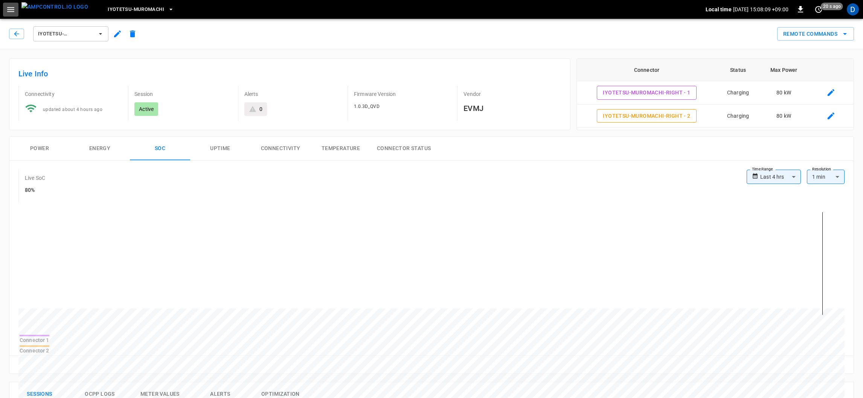
click at [12, 14] on icon "button" at bounding box center [10, 9] width 9 height 9
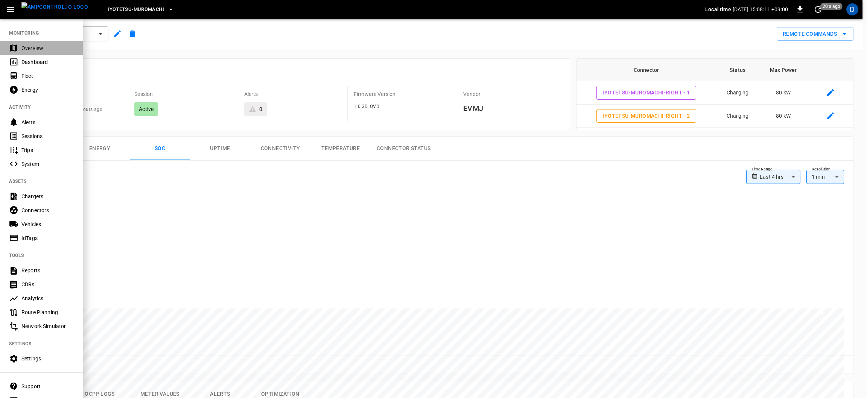
click at [33, 49] on div "Overview" at bounding box center [47, 48] width 52 height 8
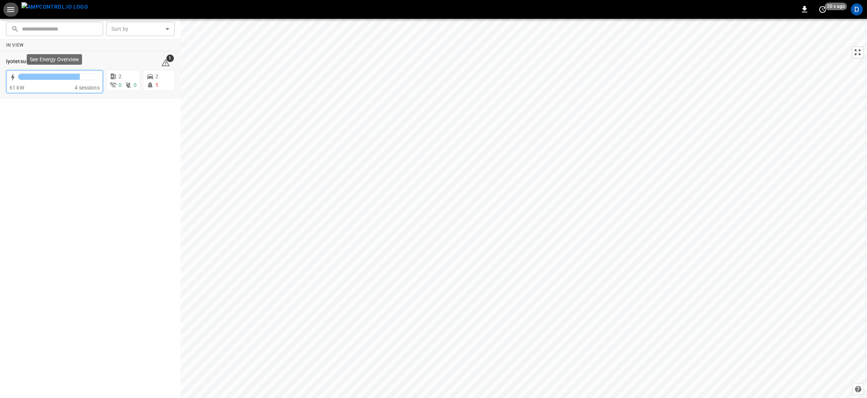
click at [43, 82] on div at bounding box center [59, 78] width 82 height 11
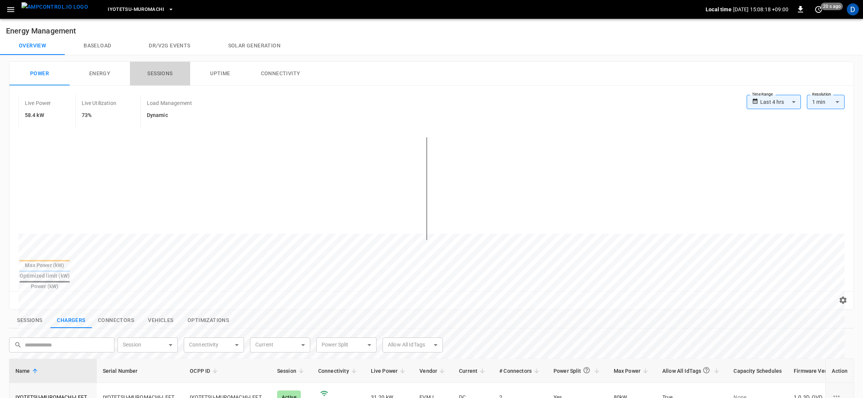
click at [163, 73] on button "Sessions" at bounding box center [160, 74] width 60 height 24
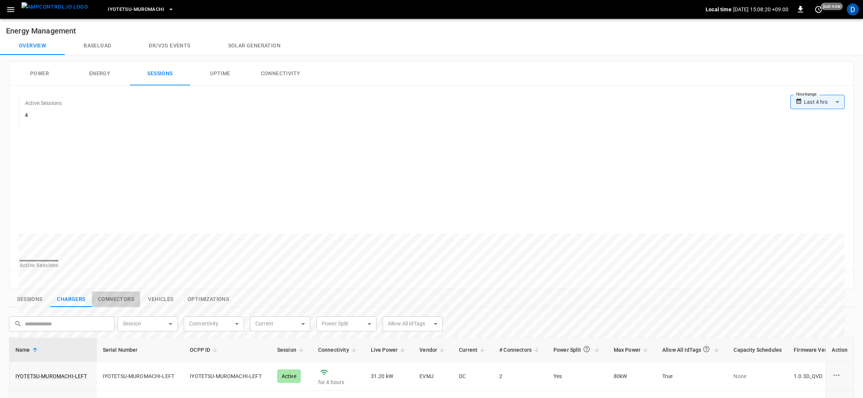
click at [119, 306] on button "Connectors" at bounding box center [116, 300] width 48 height 16
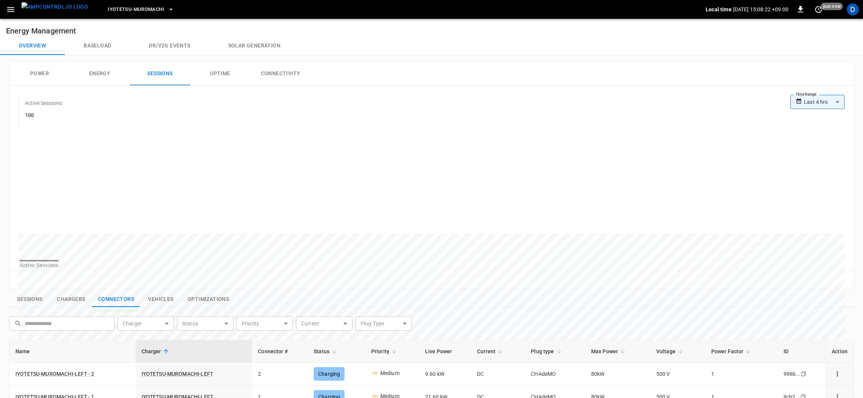
click at [35, 74] on button "Power" at bounding box center [39, 74] width 60 height 24
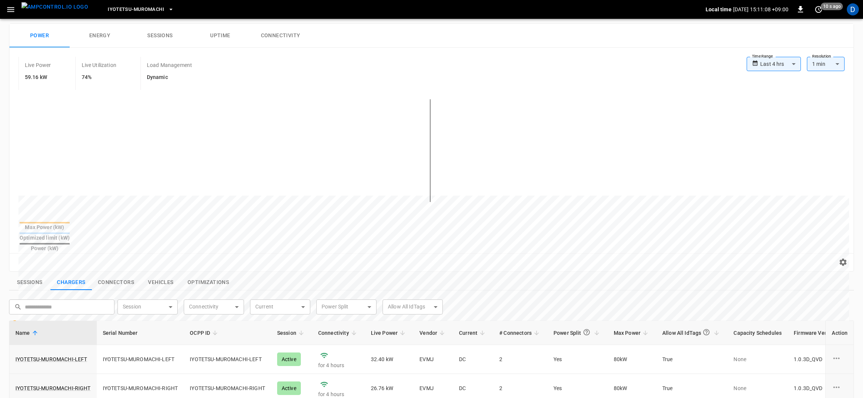
scroll to position [93, 0]
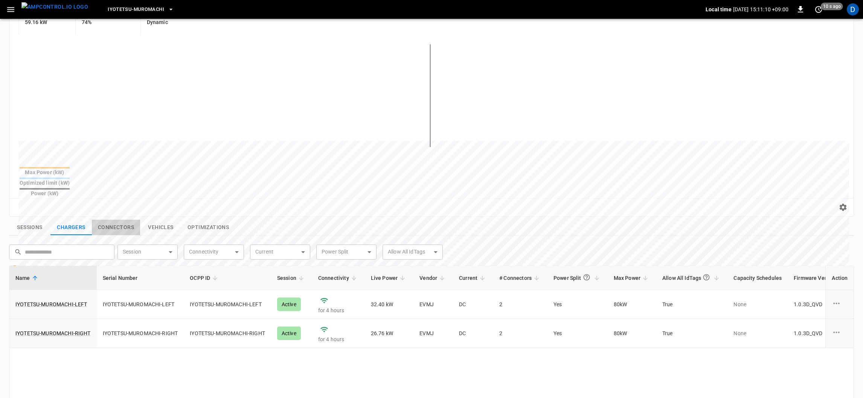
click at [123, 220] on button "Connectors" at bounding box center [116, 228] width 48 height 16
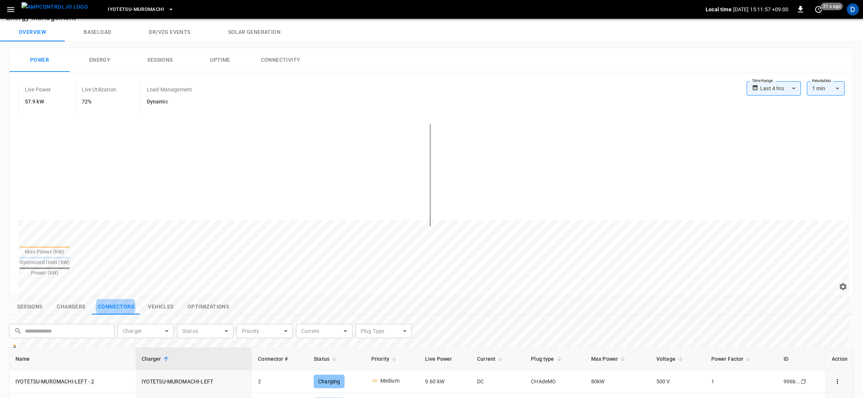
scroll to position [0, 0]
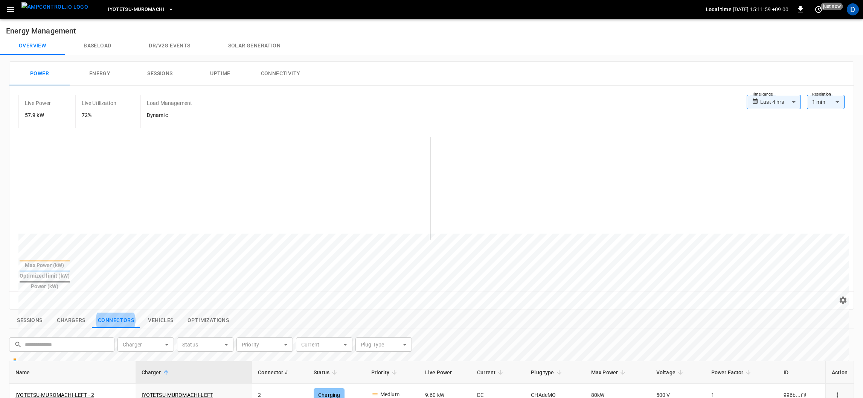
click at [9, 10] on icon "button" at bounding box center [10, 9] width 9 height 9
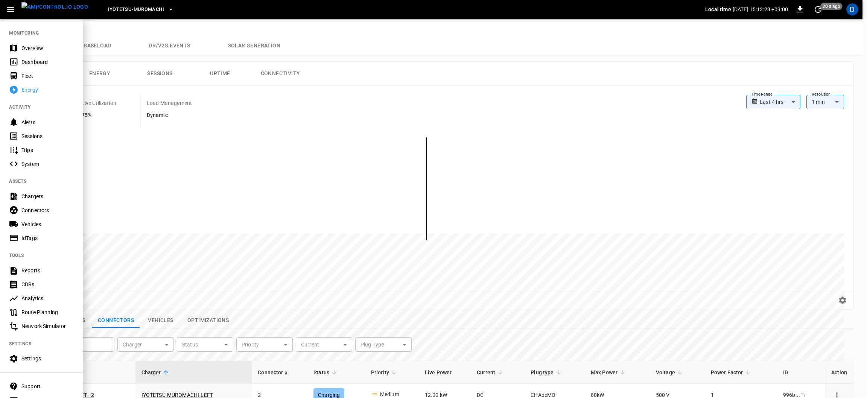
click at [520, 297] on div at bounding box center [433, 199] width 867 height 398
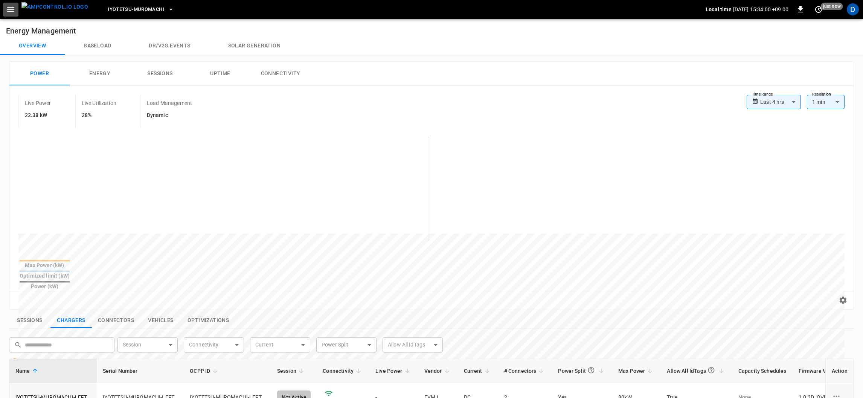
click at [15, 3] on button "button" at bounding box center [10, 10] width 15 height 14
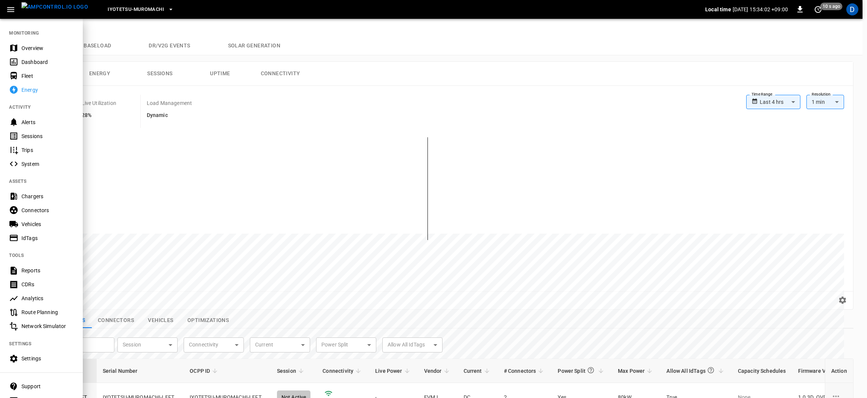
click at [30, 50] on div "Overview" at bounding box center [47, 48] width 52 height 8
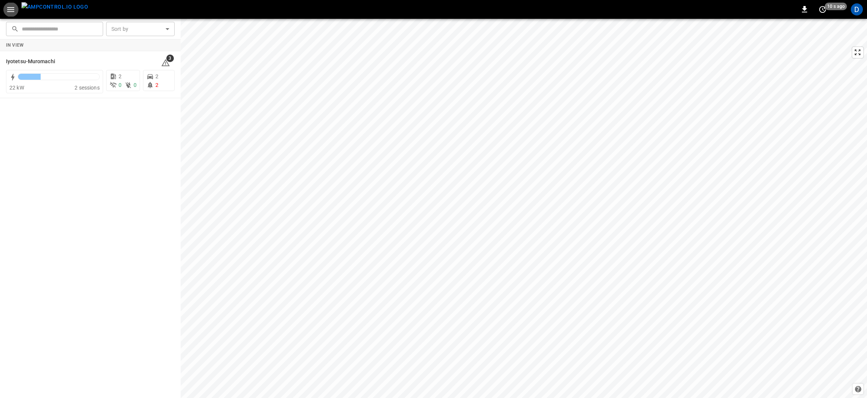
click at [28, 45] on div "In View" at bounding box center [90, 46] width 181 height 12
click at [58, 91] on div "22 kW" at bounding box center [41, 88] width 65 height 8
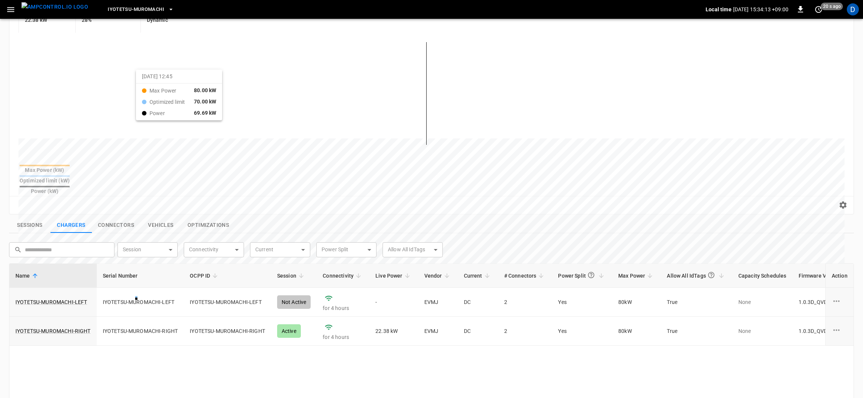
scroll to position [100, 0]
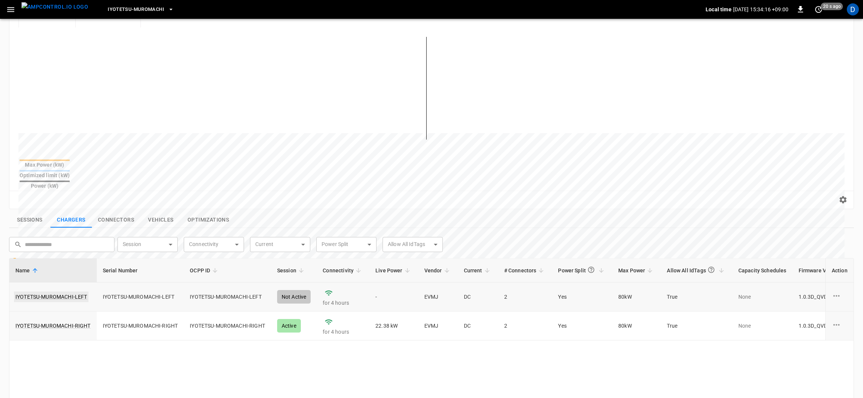
click at [57, 292] on link "IYOTETSU-MUROMACHI-LEFT" at bounding box center [51, 297] width 75 height 11
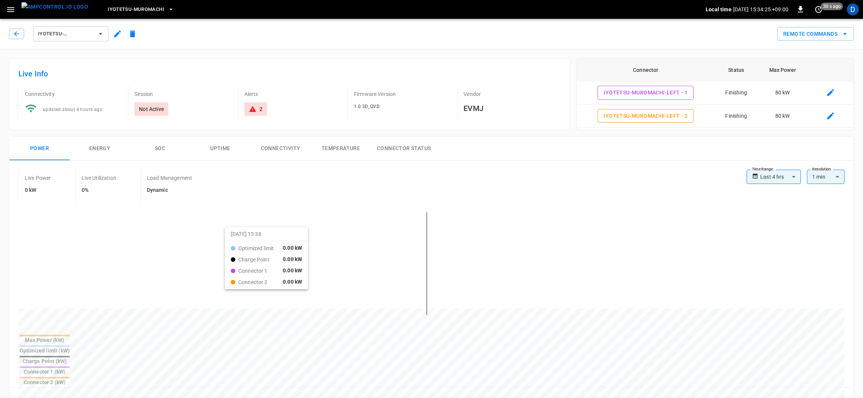
click at [155, 138] on button "SOC" at bounding box center [160, 149] width 60 height 24
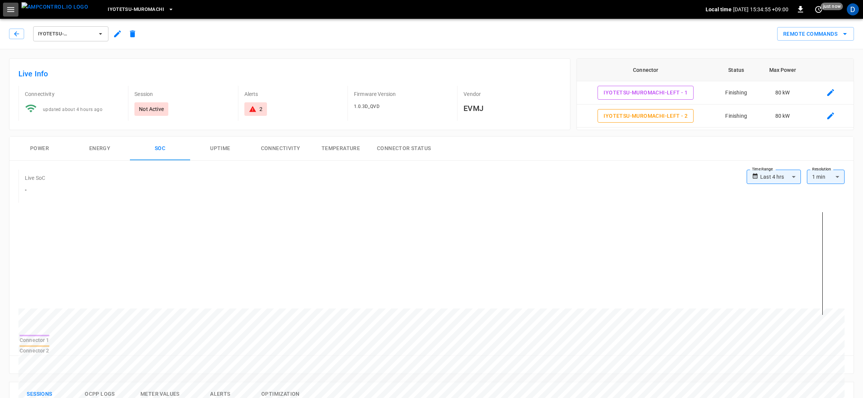
click at [10, 6] on icon "button" at bounding box center [10, 9] width 9 height 9
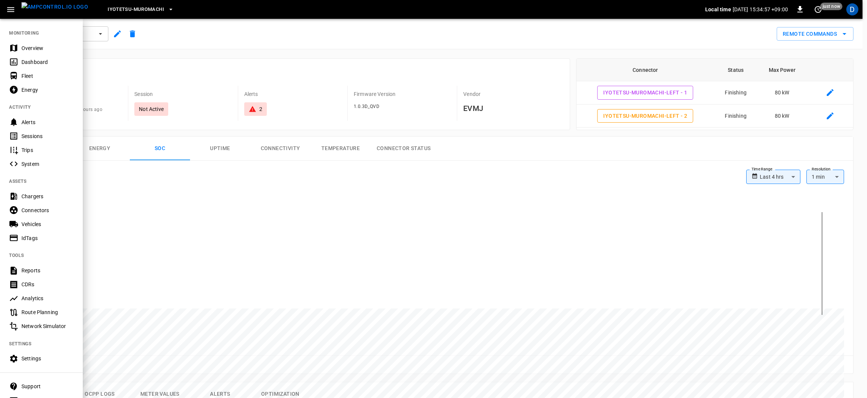
click at [27, 51] on div "Overview" at bounding box center [47, 48] width 52 height 8
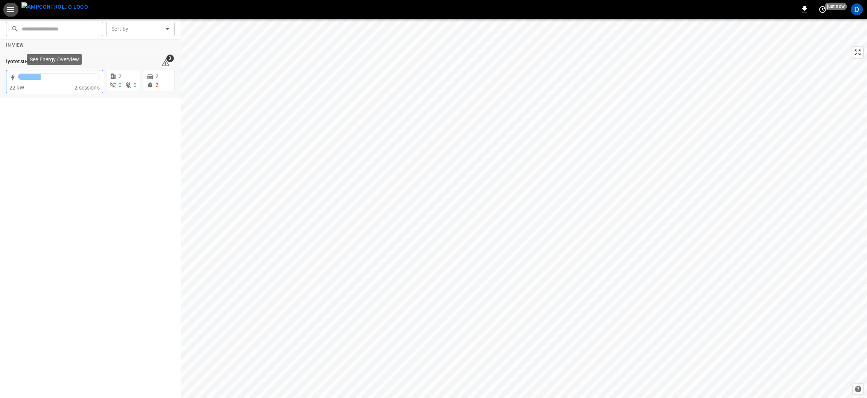
click at [67, 90] on div "22 kW" at bounding box center [41, 88] width 65 height 8
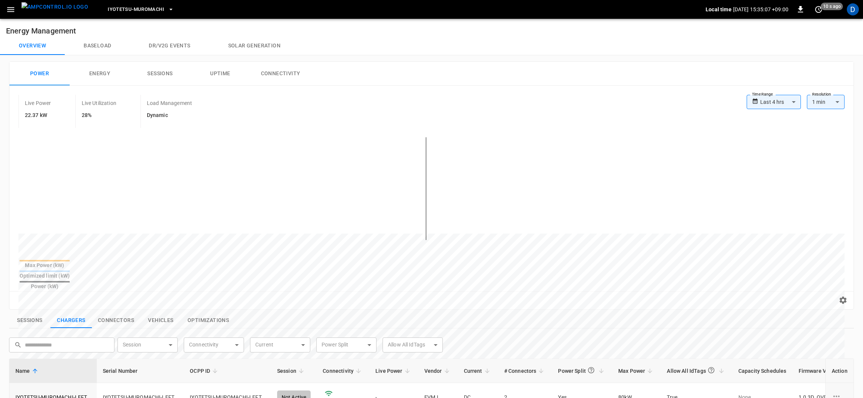
click at [108, 74] on button "Energy" at bounding box center [100, 74] width 60 height 24
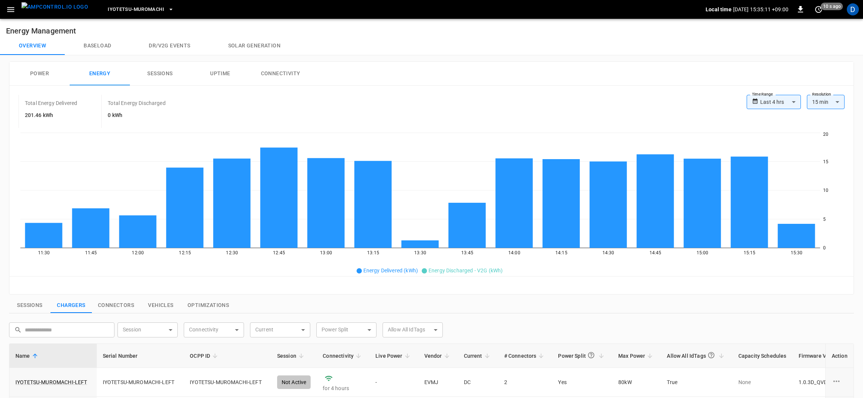
click at [50, 67] on button "Power" at bounding box center [39, 74] width 60 height 24
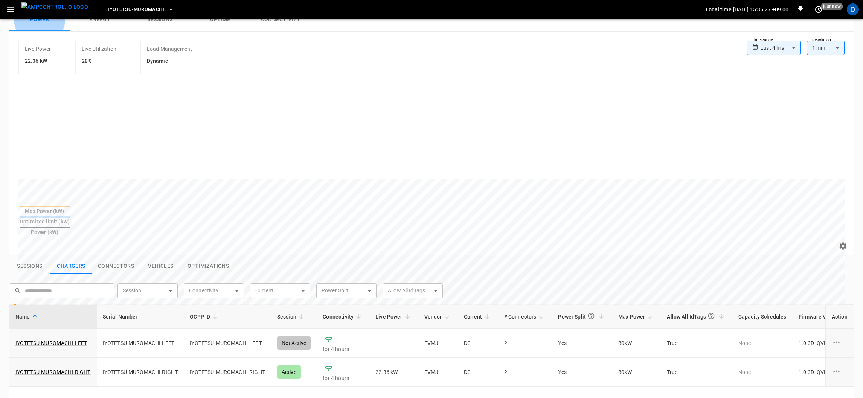
scroll to position [65, 0]
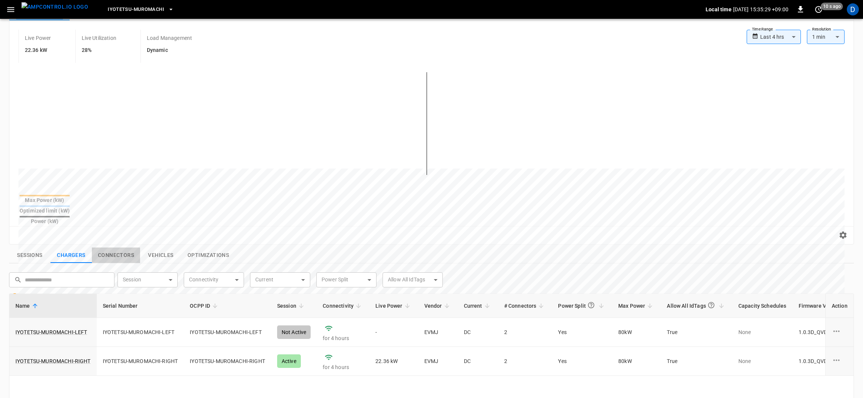
click at [121, 248] on button "Connectors" at bounding box center [116, 256] width 48 height 16
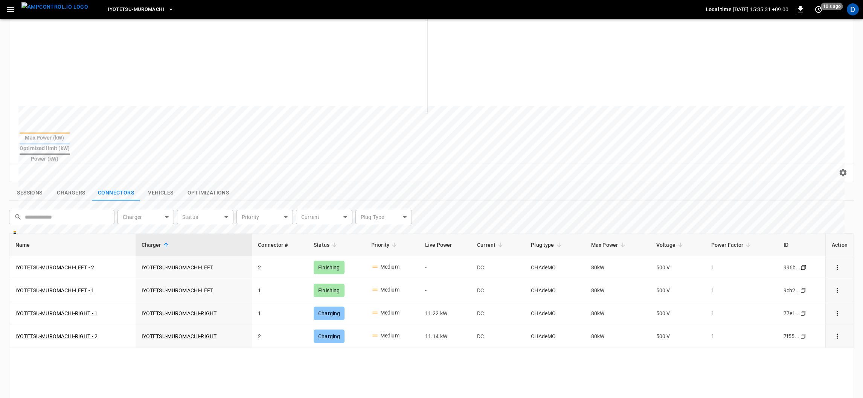
scroll to position [132, 0]
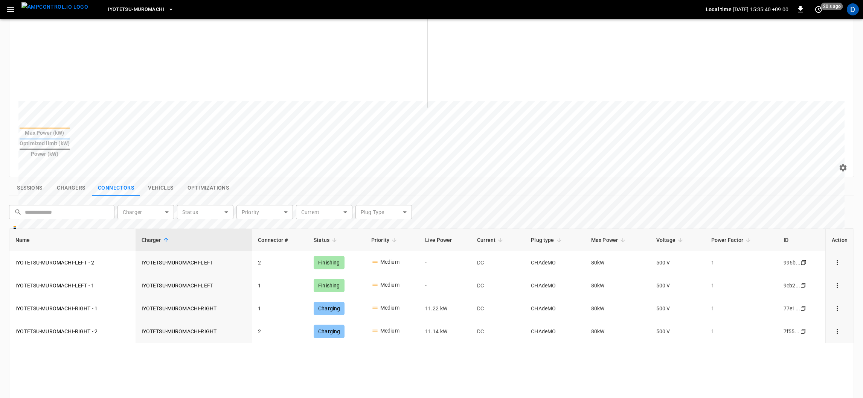
click at [152, 180] on button "Vehicles" at bounding box center [160, 188] width 41 height 16
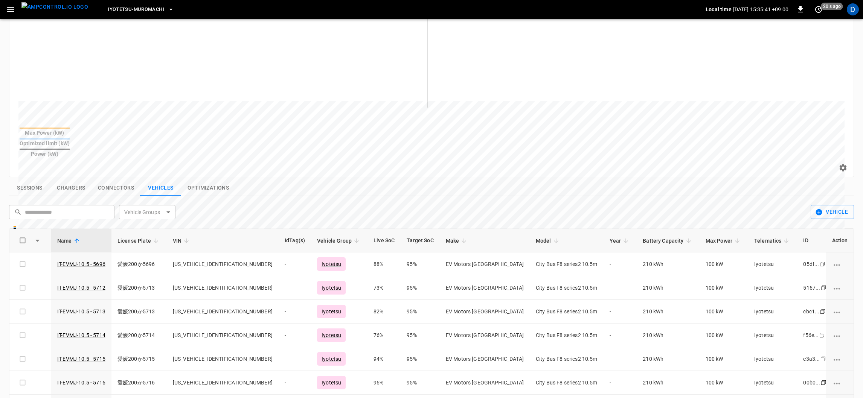
click at [127, 180] on div "Sessions Chargers Connectors Vehicles Optimizations ​ ​ Vehicle Groups ​ Vehicl…" at bounding box center [431, 353] width 845 height 347
click at [125, 180] on button "Connectors" at bounding box center [116, 188] width 48 height 16
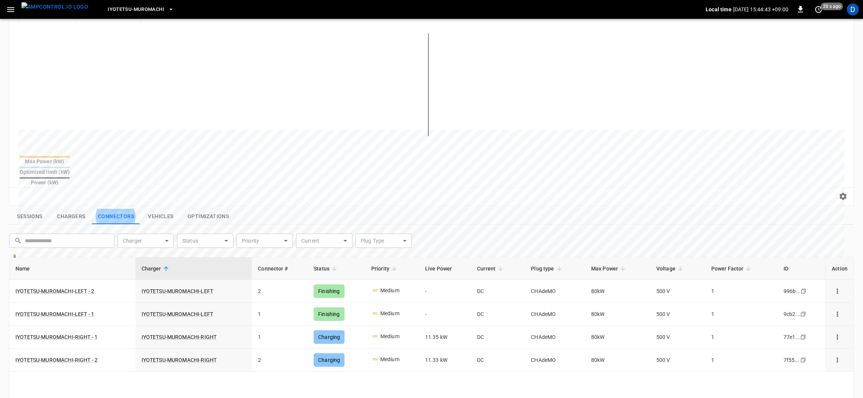
scroll to position [85, 0]
